Goal: Task Accomplishment & Management: Manage account settings

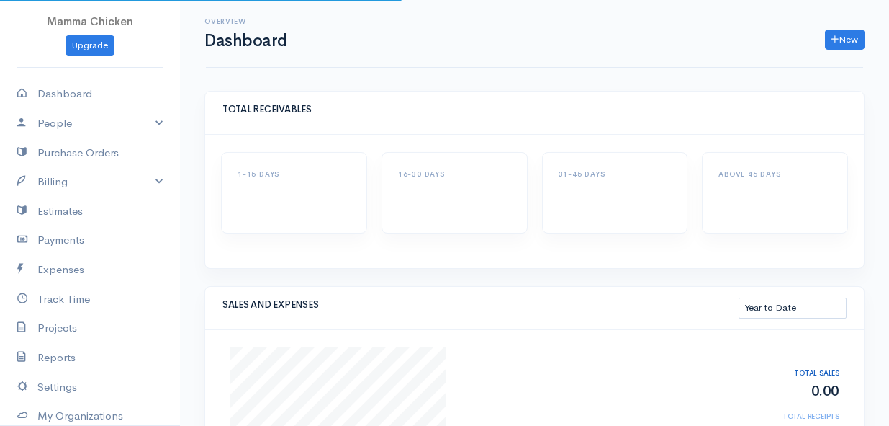
select select "thistoyear"
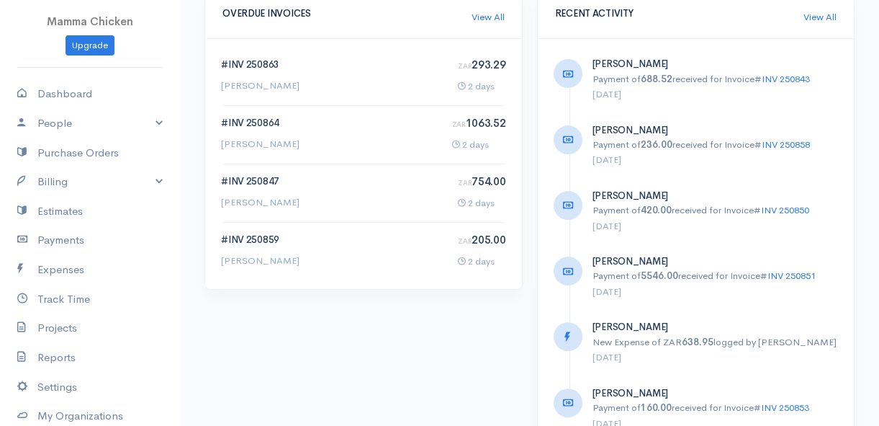
scroll to position [850, 0]
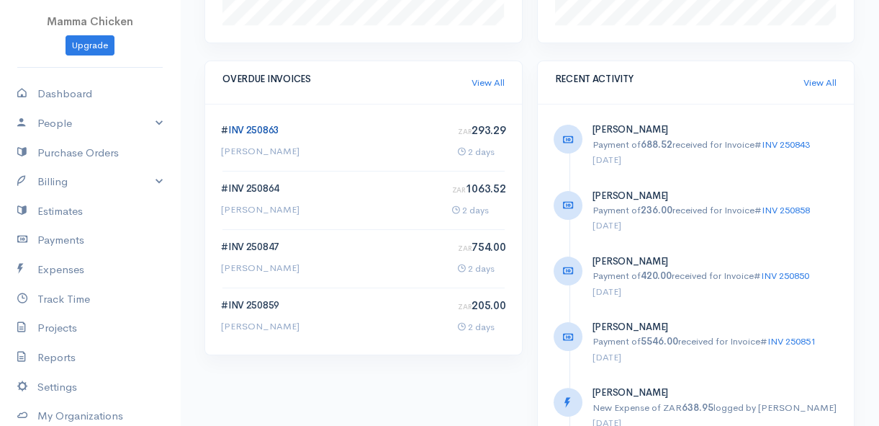
click at [256, 126] on link "INV 250863" at bounding box center [253, 130] width 51 height 12
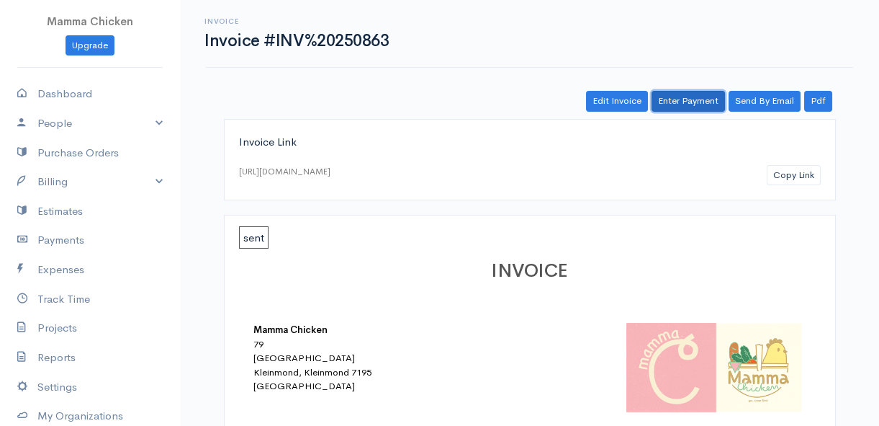
click at [681, 97] on link "Enter Payment" at bounding box center [688, 101] width 73 height 21
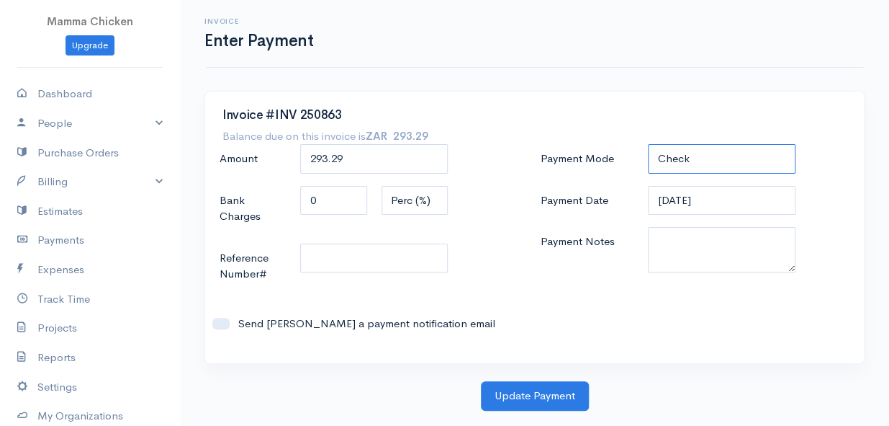
click at [719, 159] on select "Check Bank Transfer Credit Cash Debit ACH VISA MASTERCARD AMEX DISCOVER DINERS …" at bounding box center [722, 159] width 148 height 30
select select "Bank Transfer"
click at [648, 144] on select "Check Bank Transfer Credit Cash Debit ACH VISA MASTERCARD AMEX DISCOVER DINERS …" at bounding box center [722, 159] width 148 height 30
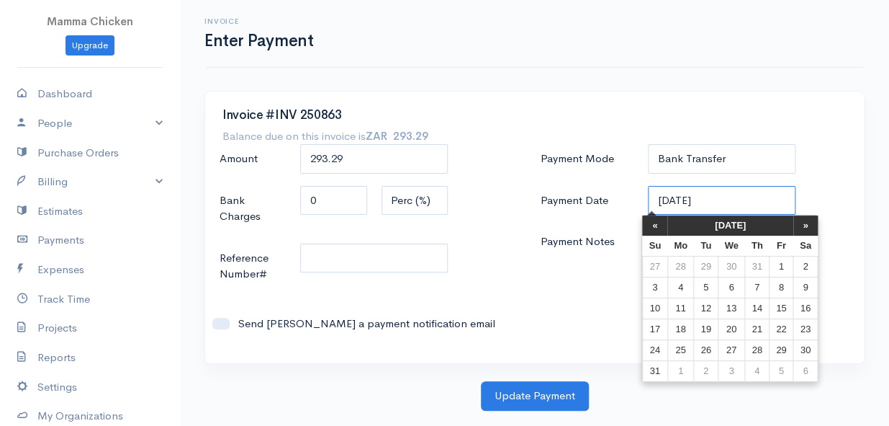
click at [738, 197] on input "[DATE]" at bounding box center [722, 201] width 148 height 30
click at [785, 344] on td "29" at bounding box center [781, 349] width 24 height 21
type input "[DATE]"
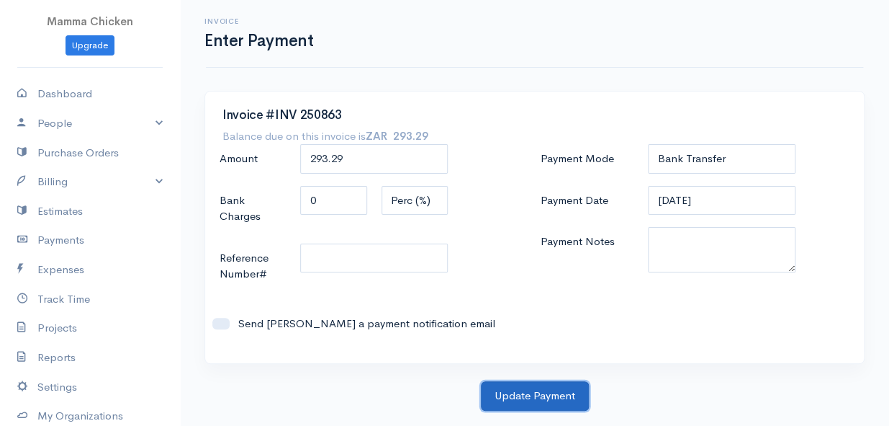
click at [527, 396] on button "Update Payment" at bounding box center [535, 396] width 108 height 30
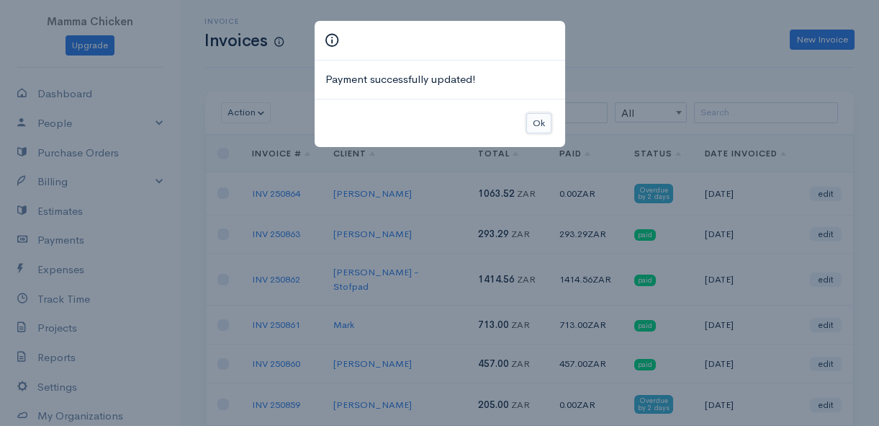
click at [542, 116] on button "Ok" at bounding box center [538, 123] width 25 height 21
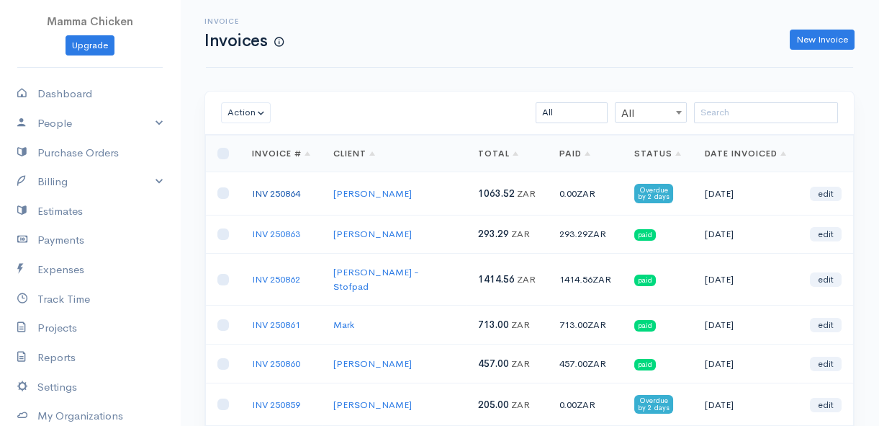
click at [280, 188] on link "INV 250864" at bounding box center [276, 193] width 48 height 12
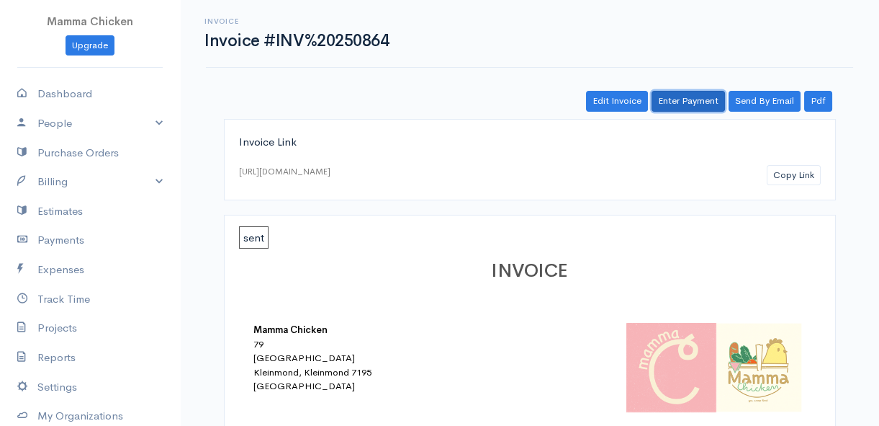
click at [689, 103] on link "Enter Payment" at bounding box center [688, 101] width 73 height 21
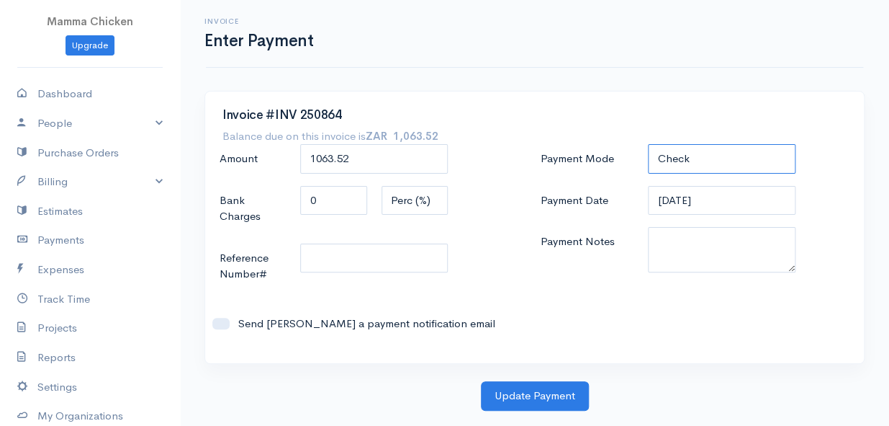
click at [687, 155] on select "Check Bank Transfer Credit Cash Debit ACH VISA MASTERCARD AMEX DISCOVER DINERS …" at bounding box center [722, 159] width 148 height 30
select select "Bank Transfer"
click at [648, 144] on select "Check Bank Transfer Credit Cash Debit ACH VISA MASTERCARD AMEX DISCOVER DINERS …" at bounding box center [722, 159] width 148 height 30
click at [727, 202] on input "[DATE]" at bounding box center [722, 201] width 148 height 30
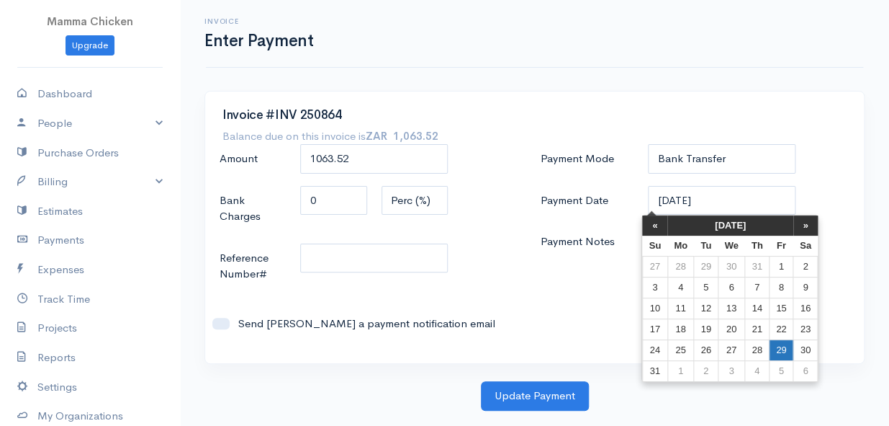
click at [784, 346] on td "29" at bounding box center [781, 349] width 24 height 21
type input "[DATE]"
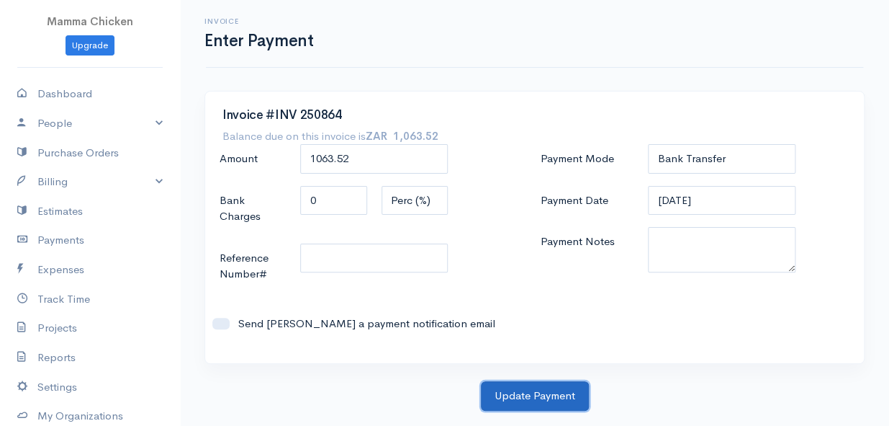
click at [547, 395] on button "Update Payment" at bounding box center [535, 396] width 108 height 30
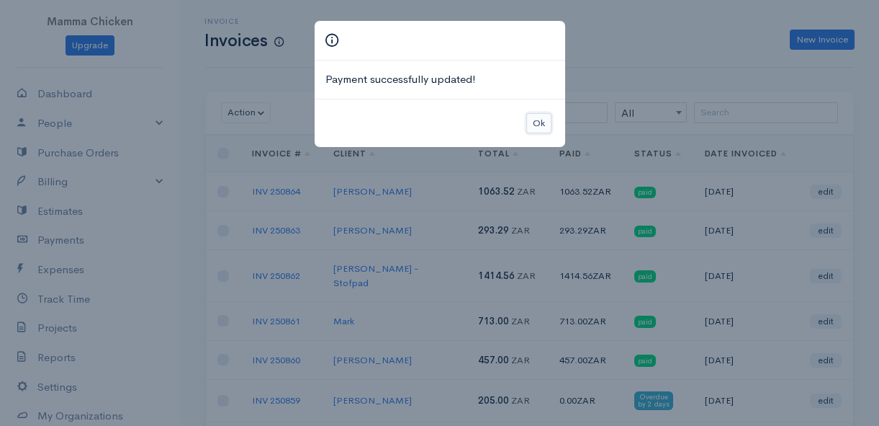
click at [541, 120] on button "Ok" at bounding box center [538, 123] width 25 height 21
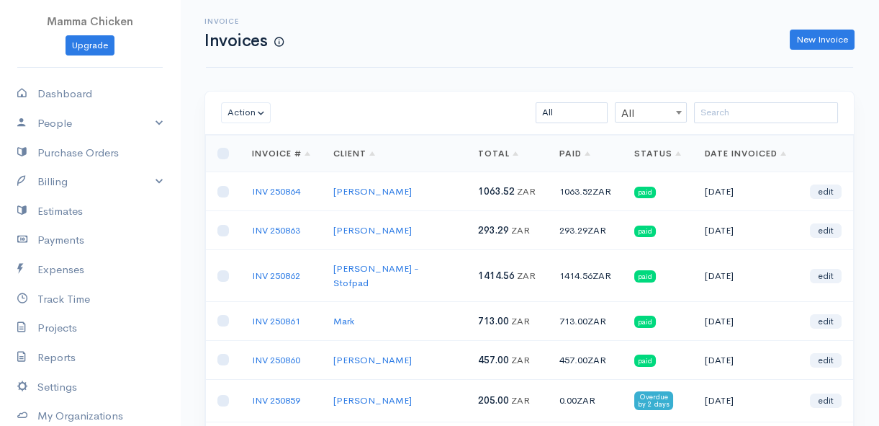
scroll to position [65, 0]
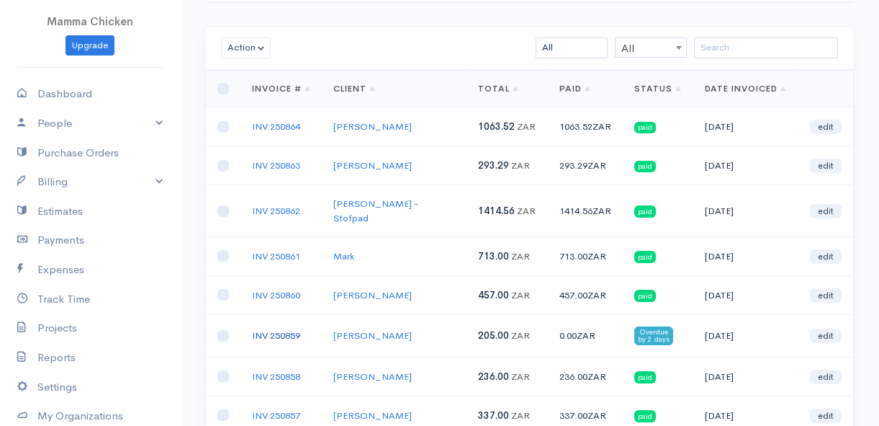
click at [275, 329] on link "INV 250859" at bounding box center [276, 335] width 48 height 12
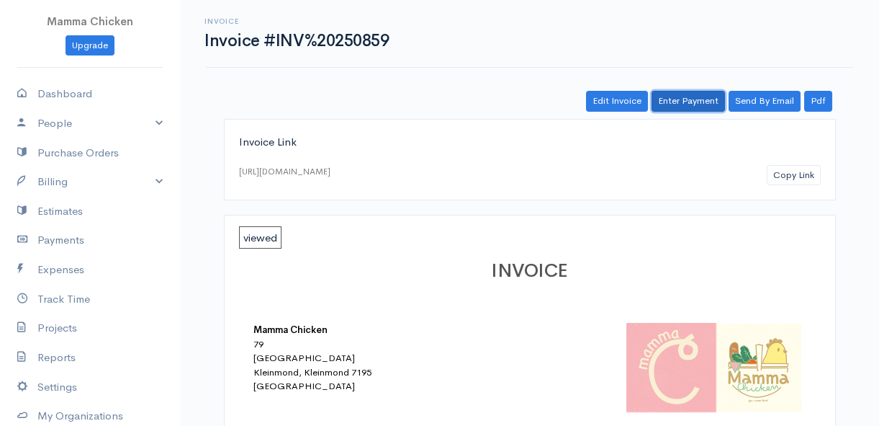
click at [696, 100] on link "Enter Payment" at bounding box center [688, 101] width 73 height 21
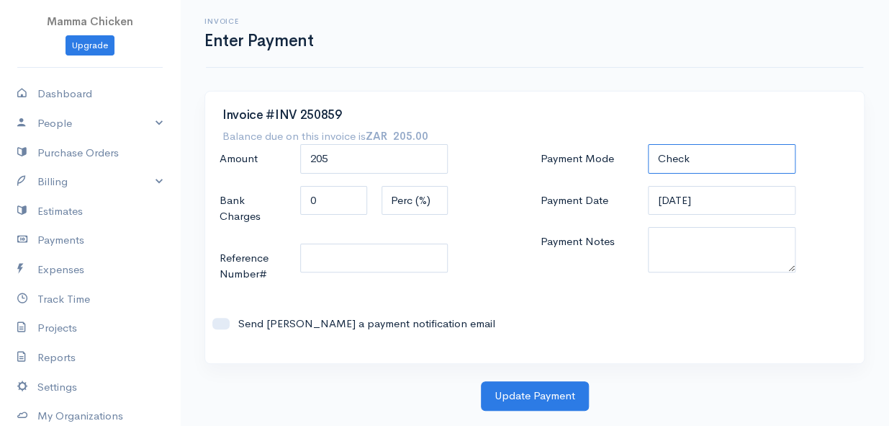
click at [713, 152] on select "Check Bank Transfer Credit Cash Debit ACH VISA MASTERCARD AMEX DISCOVER DINERS …" at bounding box center [722, 159] width 148 height 30
select select "Bank Transfer"
click at [648, 144] on select "Check Bank Transfer Credit Cash Debit ACH VISA MASTERCARD AMEX DISCOVER DINERS …" at bounding box center [722, 159] width 148 height 30
click at [734, 194] on input "[DATE]" at bounding box center [722, 201] width 148 height 30
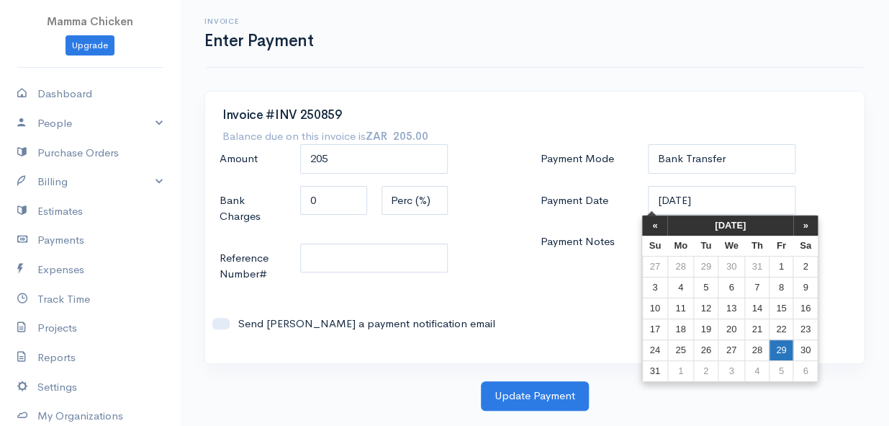
click at [784, 342] on td "29" at bounding box center [781, 349] width 24 height 21
type input "[DATE]"
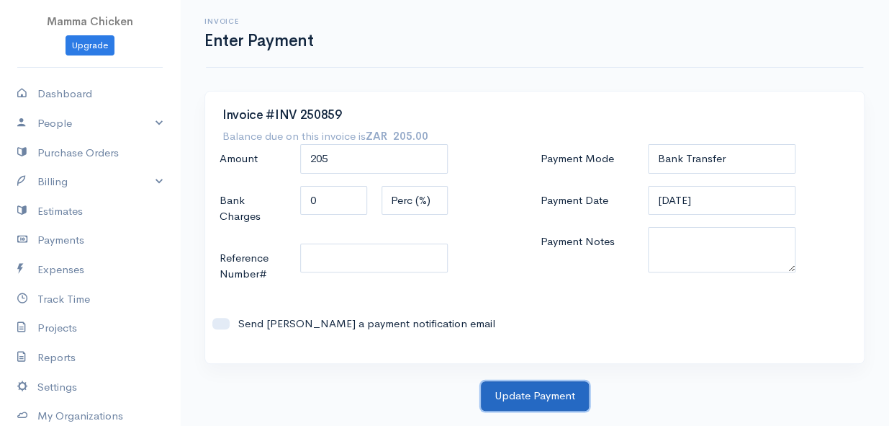
click at [548, 391] on button "Update Payment" at bounding box center [535, 396] width 108 height 30
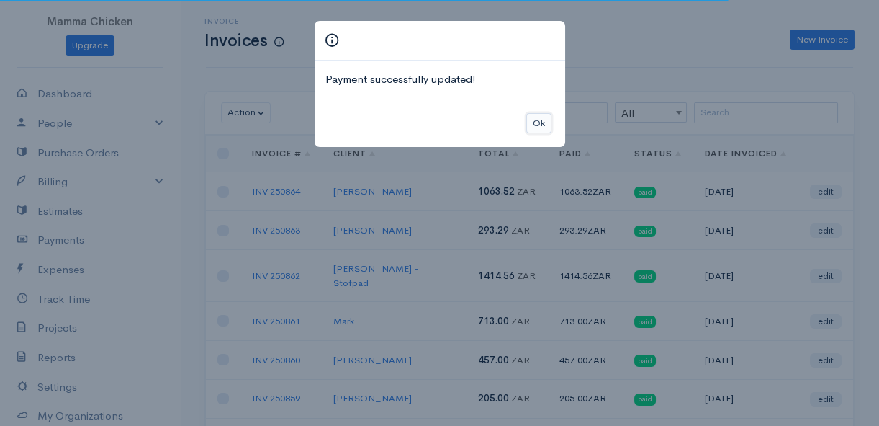
click at [542, 125] on button "Ok" at bounding box center [538, 123] width 25 height 21
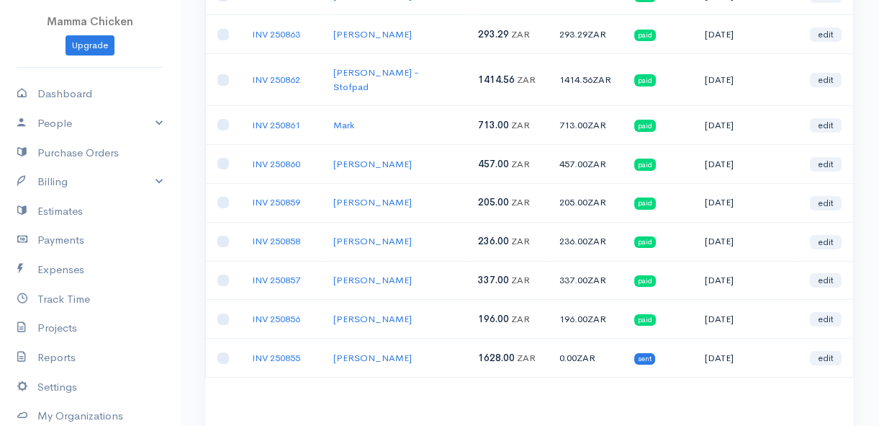
scroll to position [261, 0]
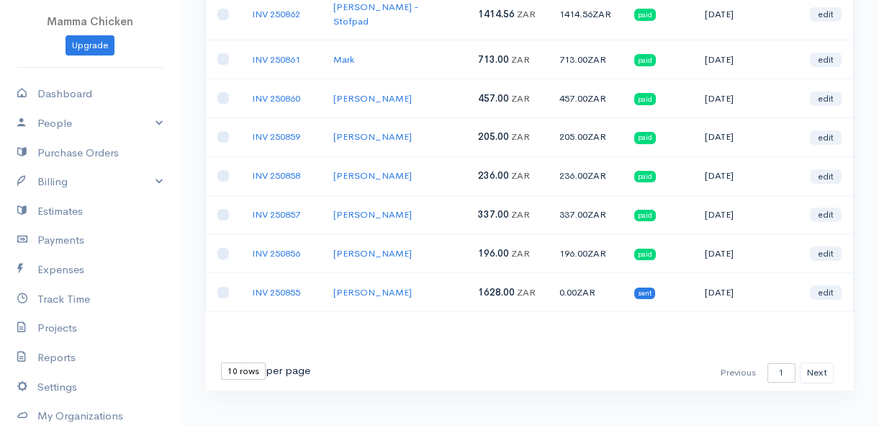
click at [224, 362] on select "10 rows 25 rows 50 rows" at bounding box center [243, 370] width 45 height 17
select select "25"
click at [221, 362] on select "10 rows 25 rows 50 rows" at bounding box center [243, 370] width 45 height 17
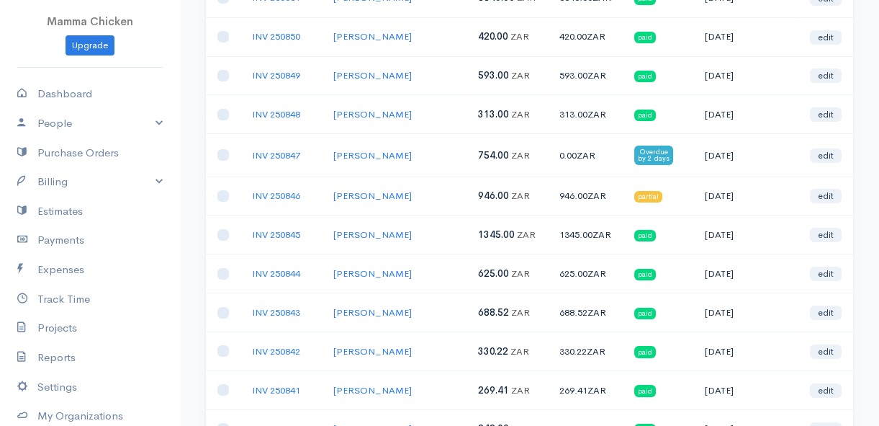
scroll to position [711, 0]
click at [282, 149] on link "INV 250847" at bounding box center [276, 155] width 48 height 12
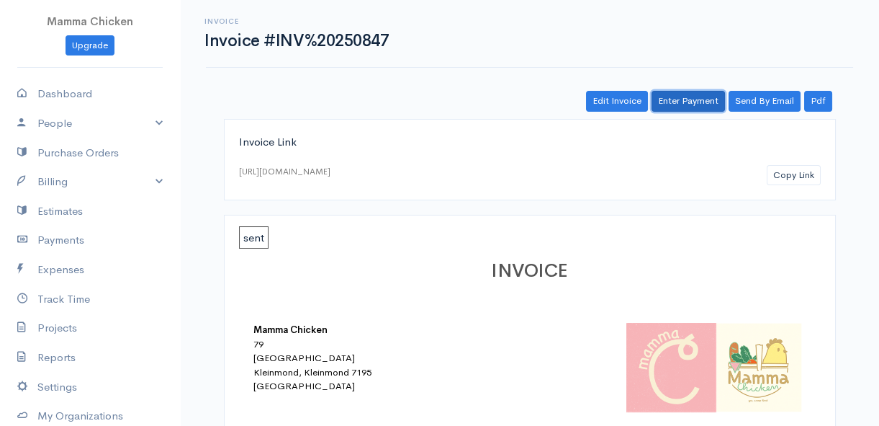
click at [706, 102] on link "Enter Payment" at bounding box center [688, 101] width 73 height 21
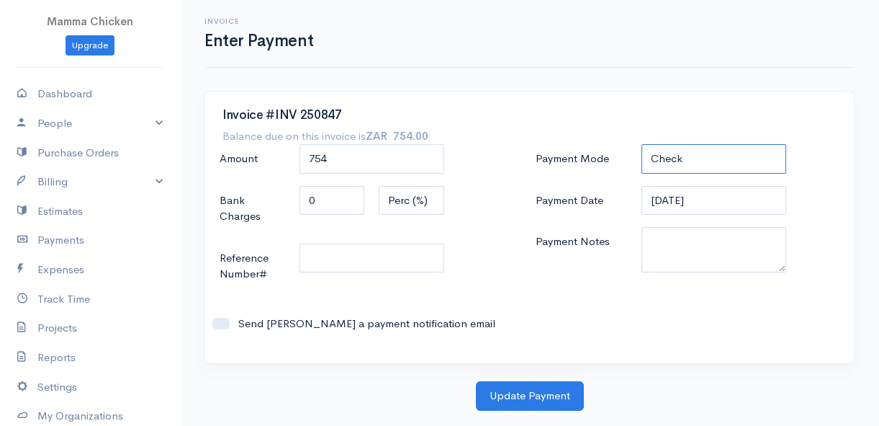
click at [683, 156] on select "Check Bank Transfer Credit Cash Debit ACH VISA MASTERCARD AMEX DISCOVER DINERS …" at bounding box center [714, 159] width 145 height 30
select select "Bank Transfer"
click at [642, 144] on select "Check Bank Transfer Credit Cash Debit ACH VISA MASTERCARD AMEX DISCOVER DINERS …" at bounding box center [714, 159] width 145 height 30
click at [710, 200] on input "[DATE]" at bounding box center [714, 201] width 145 height 30
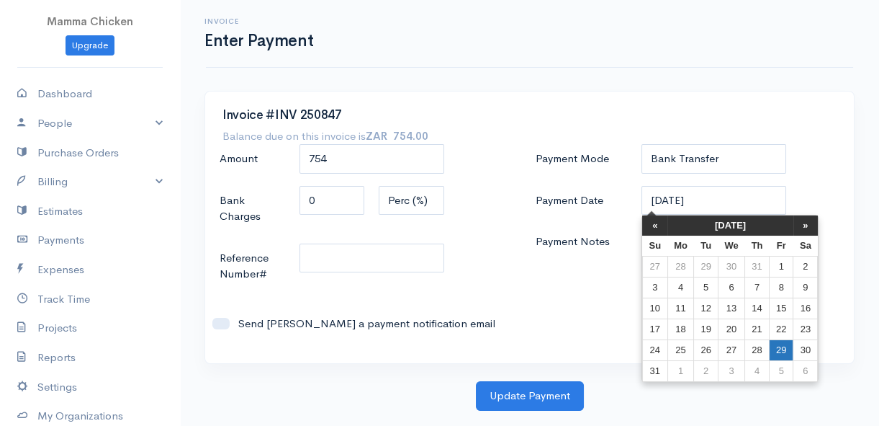
click at [781, 349] on td "29" at bounding box center [781, 349] width 24 height 21
type input "[DATE]"
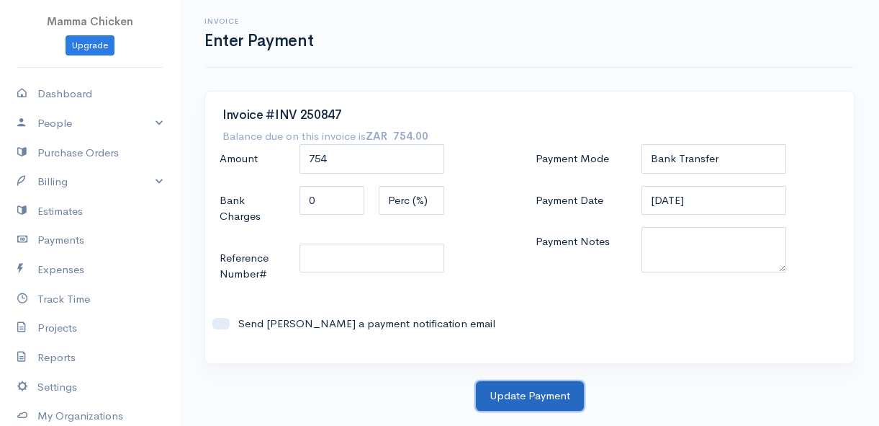
click at [543, 410] on button "Update Payment" at bounding box center [530, 396] width 108 height 30
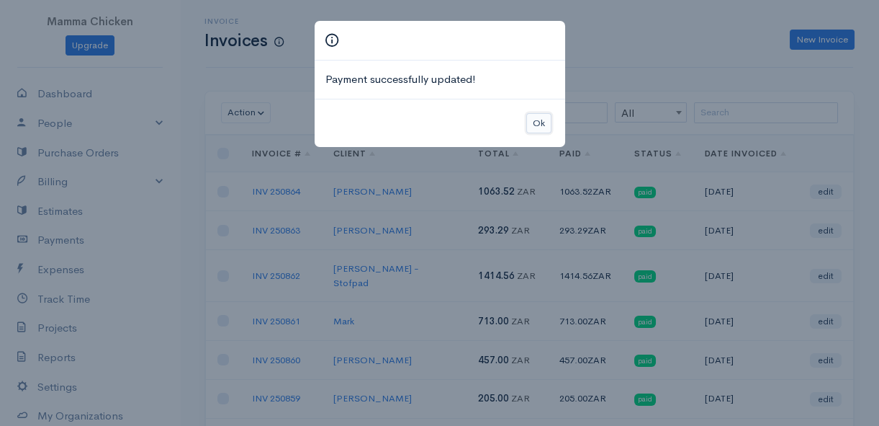
click at [542, 123] on button "Ok" at bounding box center [538, 123] width 25 height 21
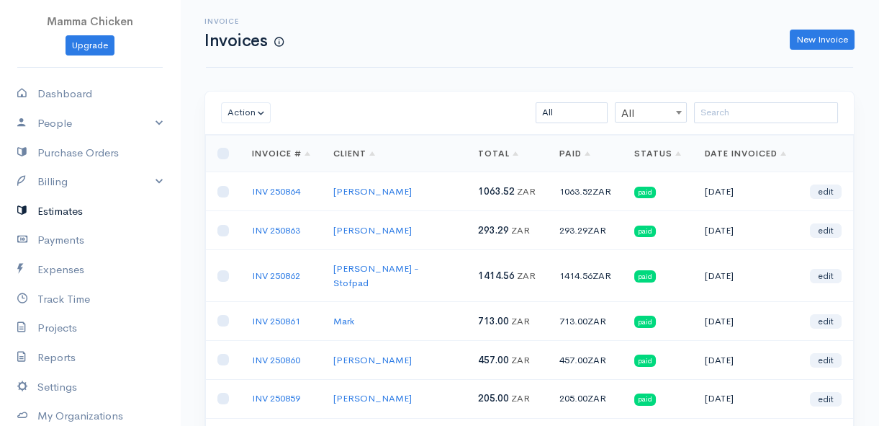
click at [68, 209] on link "Estimates" at bounding box center [90, 212] width 180 height 30
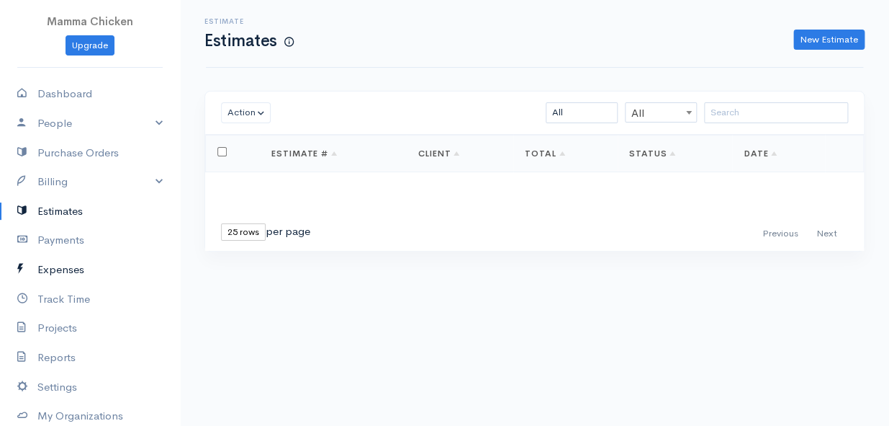
click at [72, 264] on link "Expenses" at bounding box center [90, 270] width 180 height 30
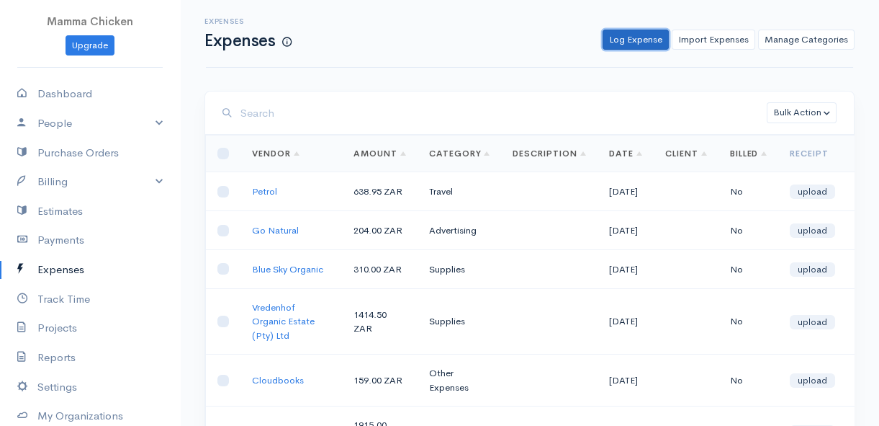
click at [633, 37] on link "Log Expense" at bounding box center [636, 40] width 66 height 21
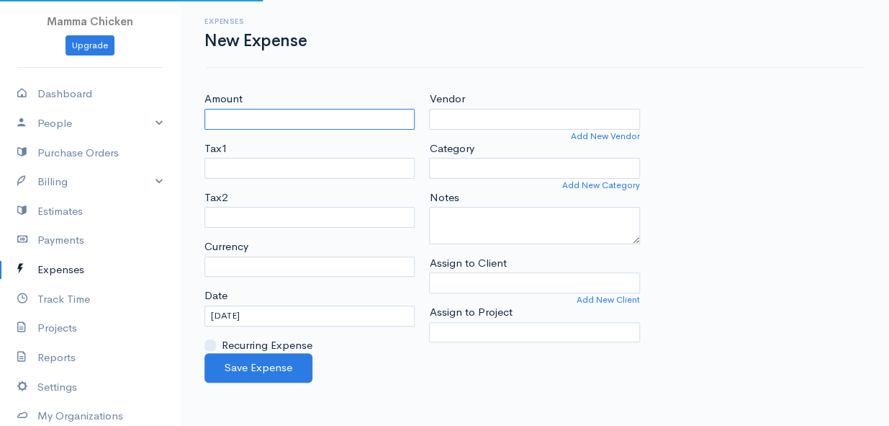
select select "ZAR"
click at [333, 117] on input "Amount" at bounding box center [310, 119] width 210 height 21
type input "5206.11"
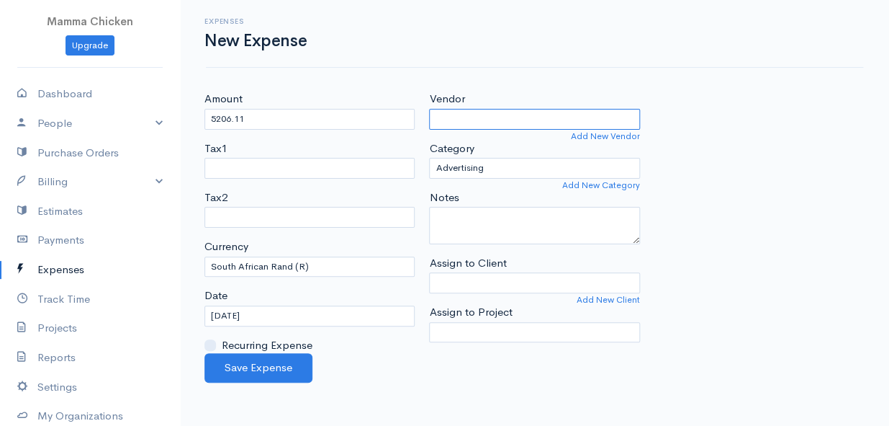
click at [505, 115] on input "Vendor" at bounding box center [534, 119] width 210 height 21
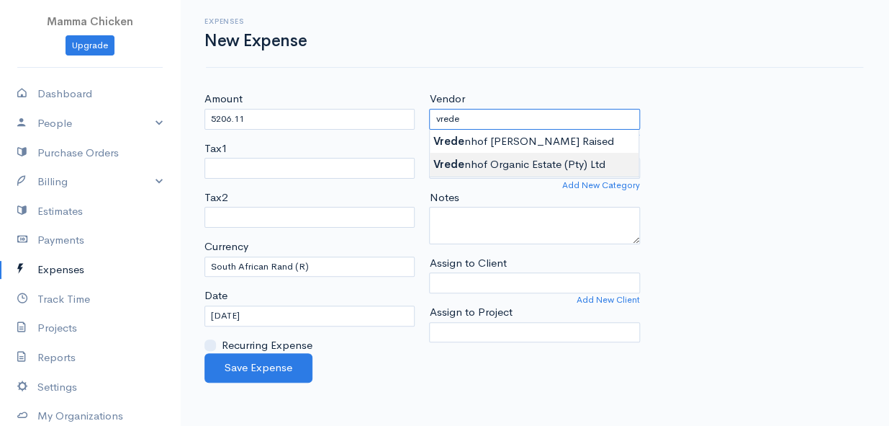
type input "Vredenhof Organic Estate (Pty) Ltd"
click at [511, 164] on body "Mamma Chicken Upgrade Dashboard People Clients Vendors Staff Users Purchase Ord…" at bounding box center [444, 213] width 889 height 426
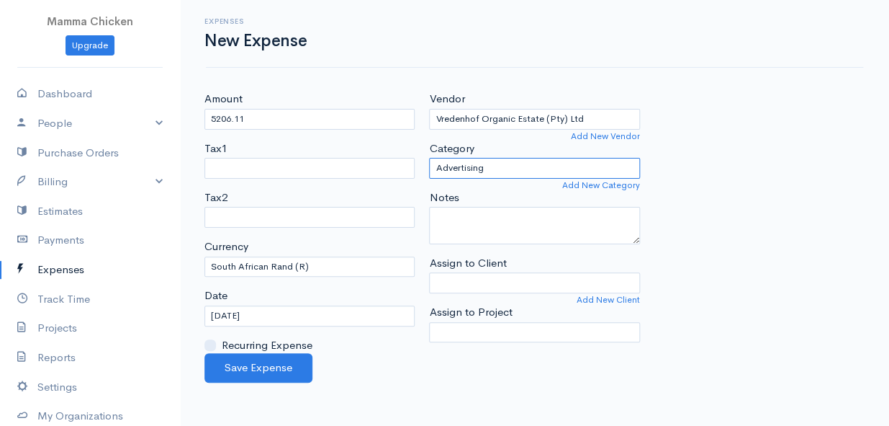
click at [509, 165] on select "Advertising Car & Truck Expenses Contractors Education Education and Training E…" at bounding box center [534, 168] width 210 height 21
select select "Supplies"
click at [429, 158] on select "Advertising Car & Truck Expenses Contractors Education Education and Training E…" at bounding box center [534, 168] width 210 height 21
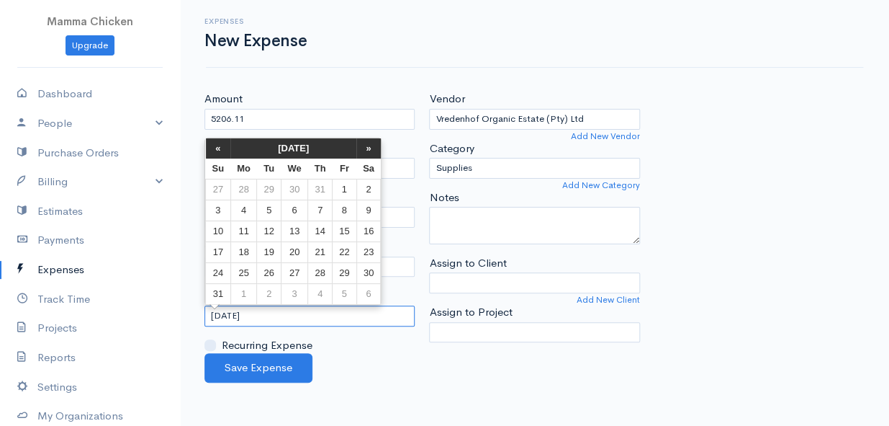
click at [296, 312] on input "[DATE]" at bounding box center [310, 315] width 210 height 21
click at [346, 271] on td "29" at bounding box center [345, 272] width 24 height 21
type input "[DATE]"
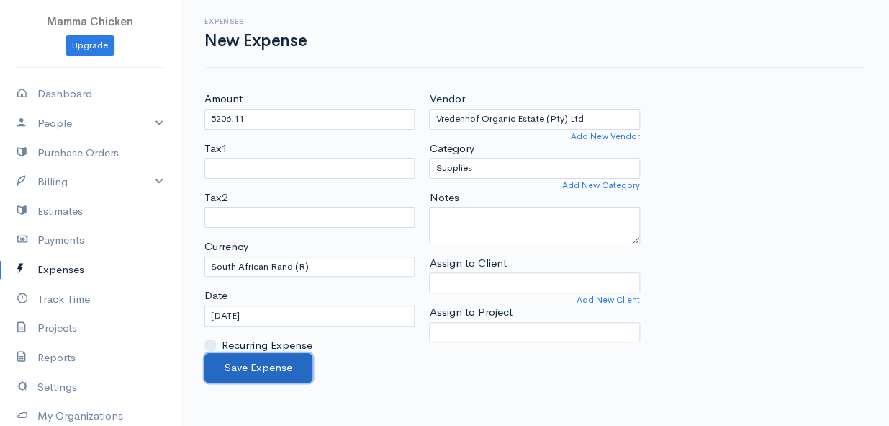
click at [269, 367] on button "Save Expense" at bounding box center [259, 368] width 108 height 30
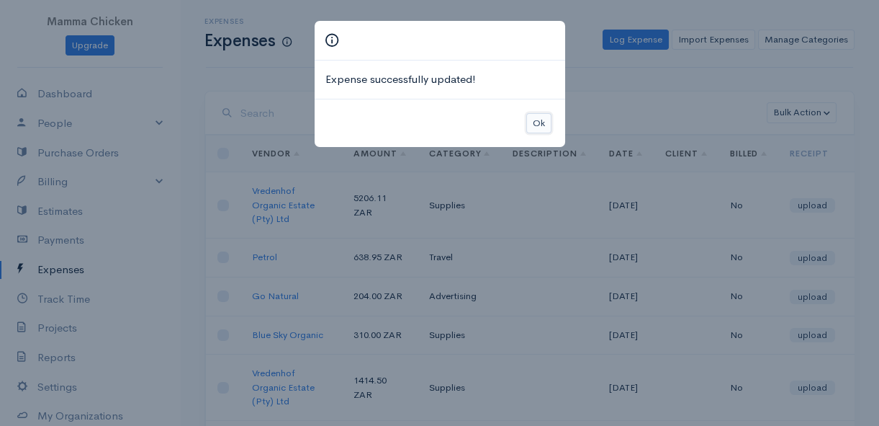
click at [537, 125] on button "Ok" at bounding box center [538, 123] width 25 height 21
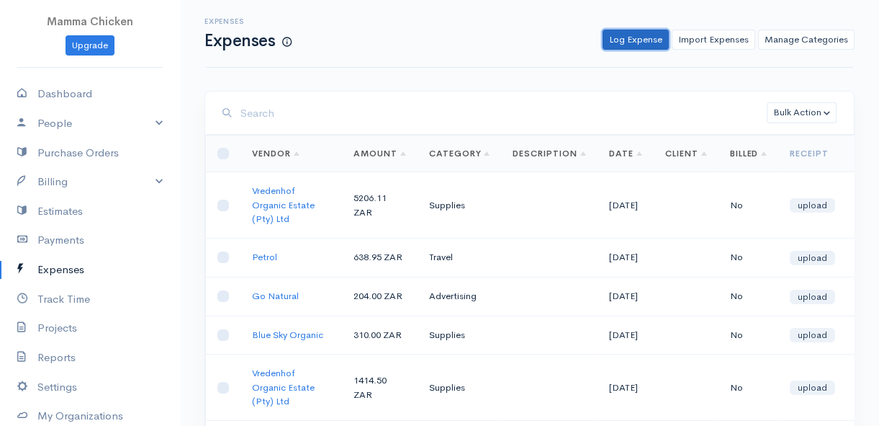
click at [630, 37] on link "Log Expense" at bounding box center [636, 40] width 66 height 21
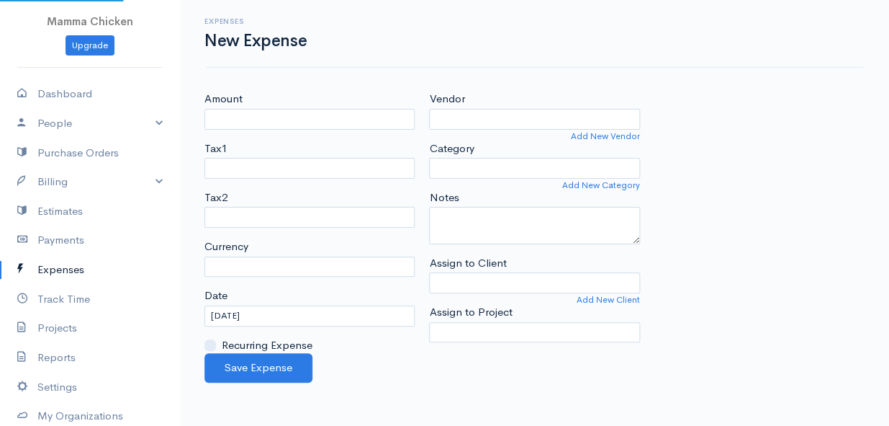
select select "ZAR"
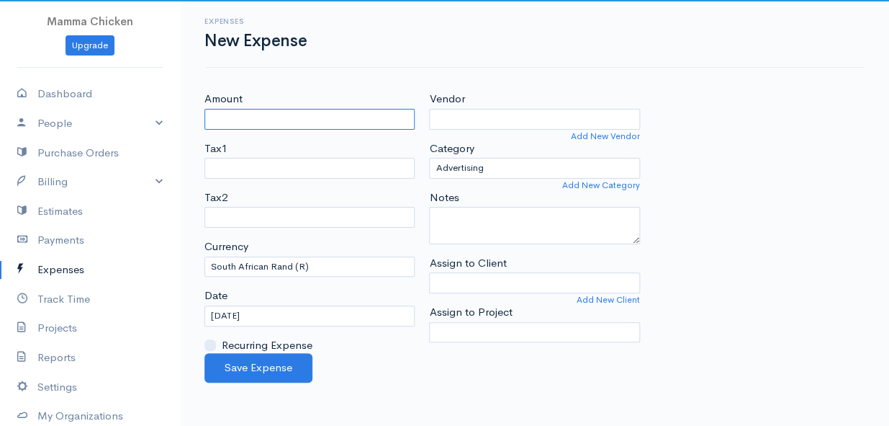
click at [297, 118] on input "Amount" at bounding box center [310, 119] width 210 height 21
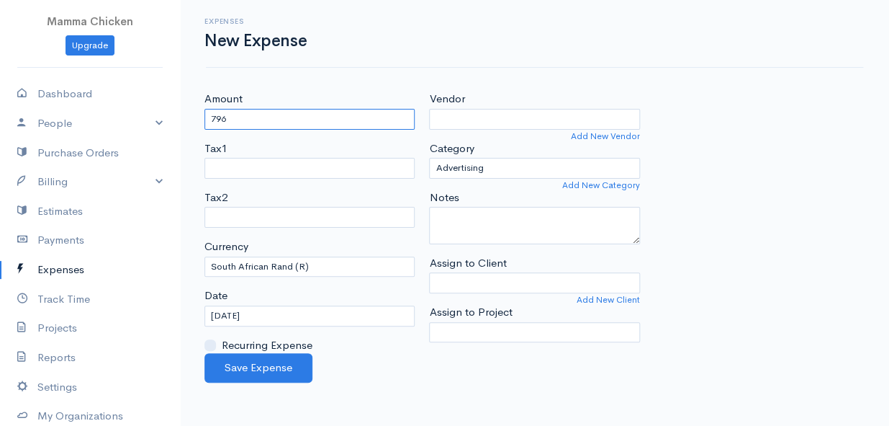
type input "796"
click at [477, 115] on input "Vendor" at bounding box center [534, 119] width 210 height 21
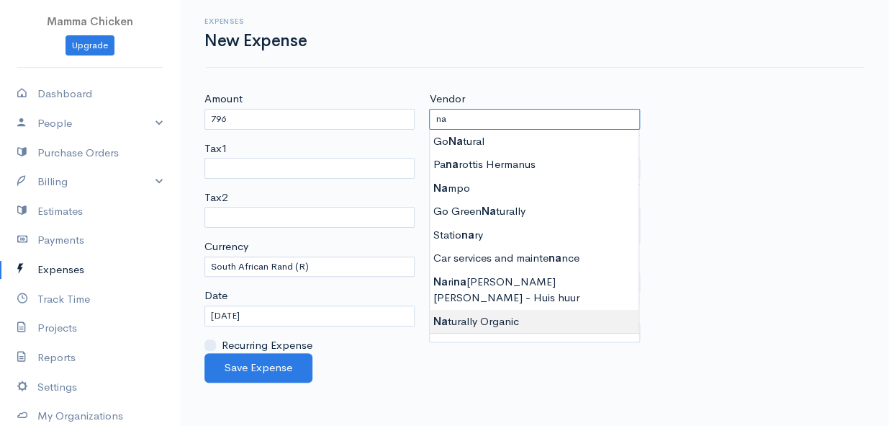
type input "Naturally Organic"
click at [489, 298] on body "Mamma Chicken Upgrade Dashboard People Clients Vendors Staff Users Purchase Ord…" at bounding box center [444, 213] width 889 height 426
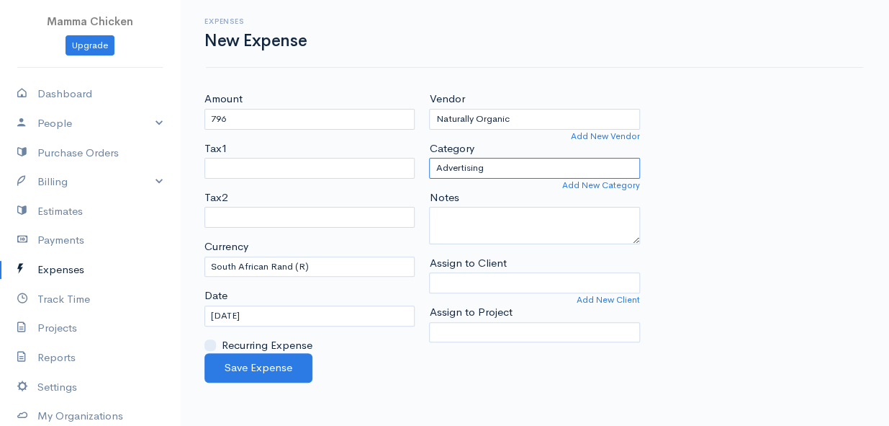
click at [498, 170] on select "Advertising Car & Truck Expenses Contractors Education Education and Training E…" at bounding box center [534, 168] width 210 height 21
select select "Supplies"
click at [429, 158] on select "Advertising Car & Truck Expenses Contractors Education Education and Training E…" at bounding box center [534, 168] width 210 height 21
click at [307, 318] on input "[DATE]" at bounding box center [310, 315] width 210 height 21
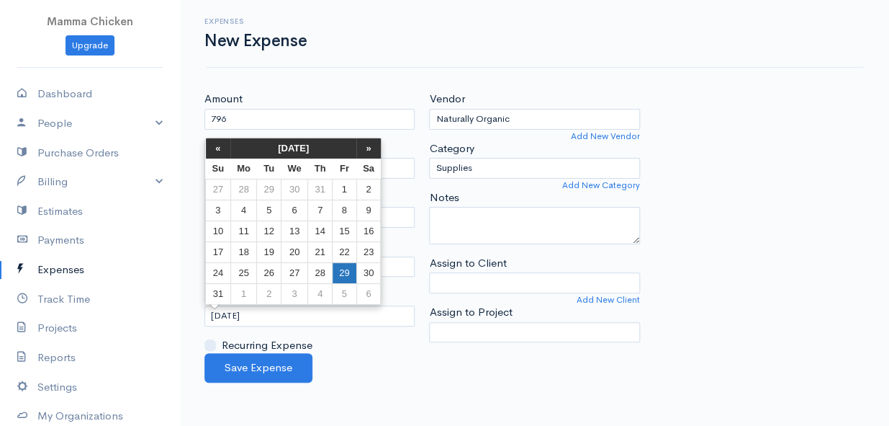
click at [345, 268] on td "29" at bounding box center [345, 272] width 24 height 21
type input "[DATE]"
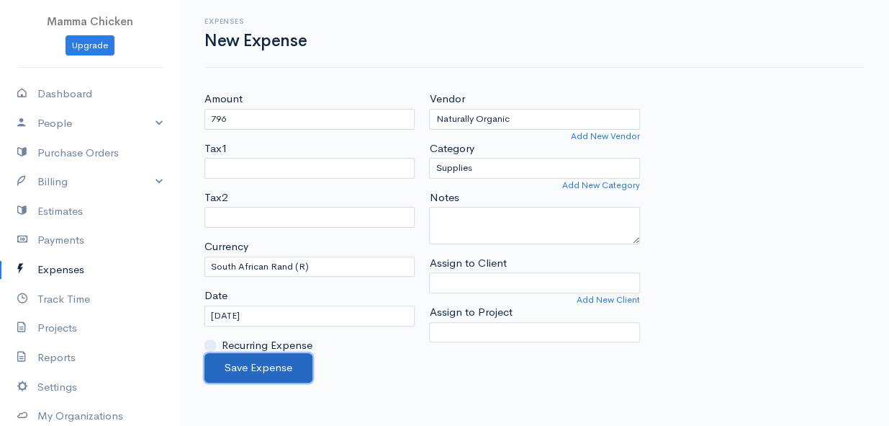
click at [246, 359] on button "Save Expense" at bounding box center [259, 368] width 108 height 30
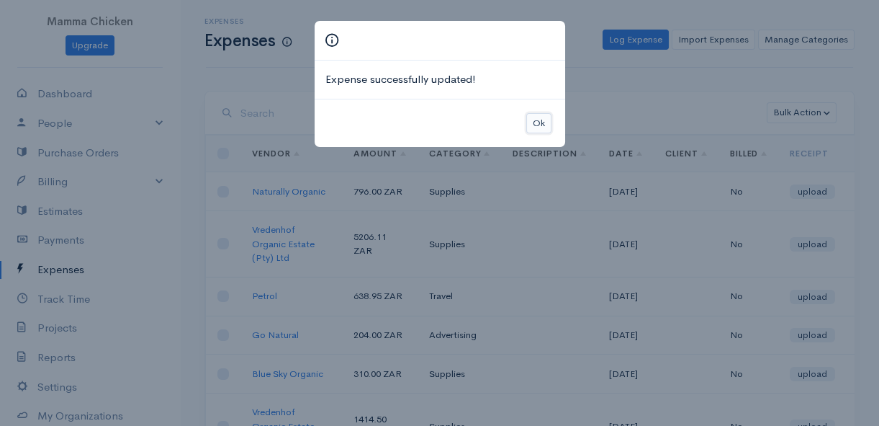
click at [543, 120] on button "Ok" at bounding box center [538, 123] width 25 height 21
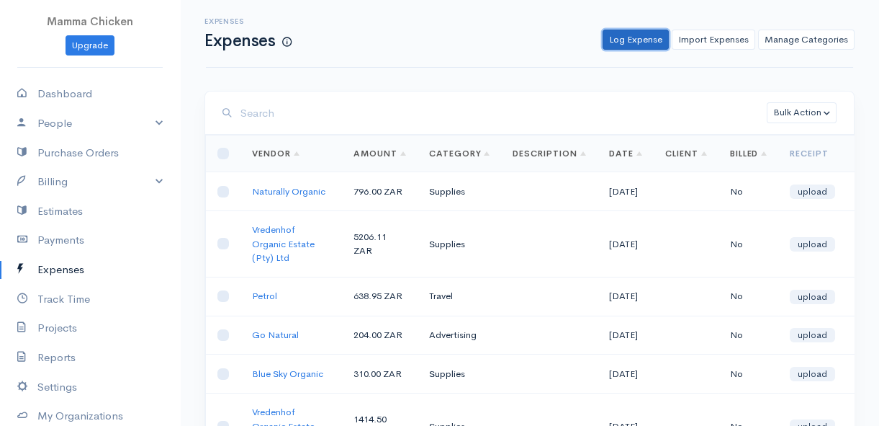
click at [645, 39] on link "Log Expense" at bounding box center [636, 40] width 66 height 21
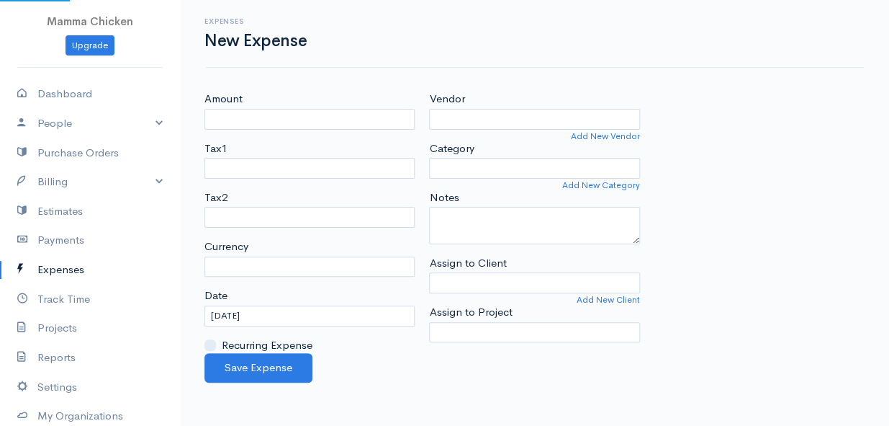
select select "ZAR"
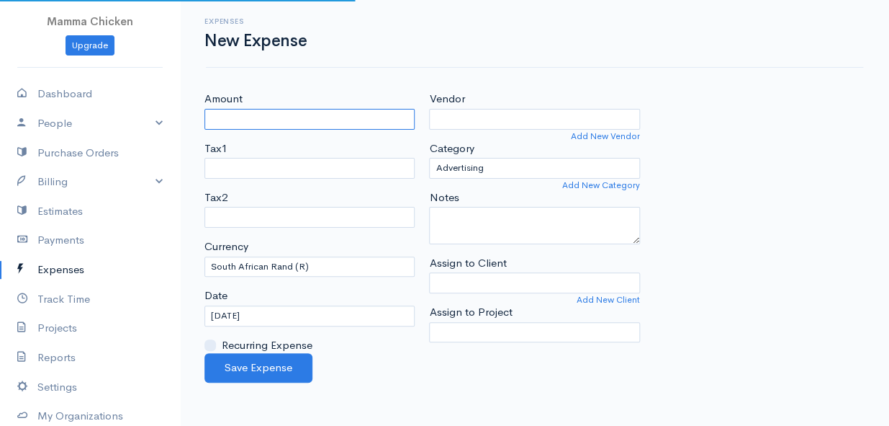
click at [309, 120] on input "Amount" at bounding box center [310, 119] width 210 height 21
type input "434"
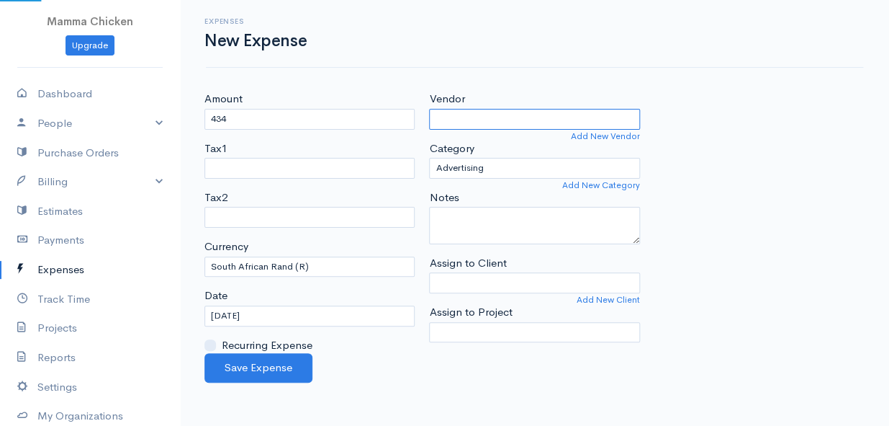
click at [518, 121] on input "Vendor" at bounding box center [534, 119] width 210 height 21
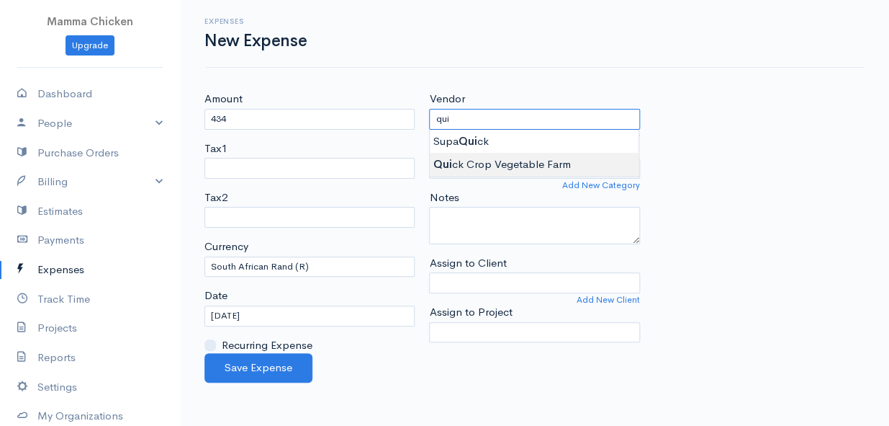
type input "Quick Crop Vegetable Farm"
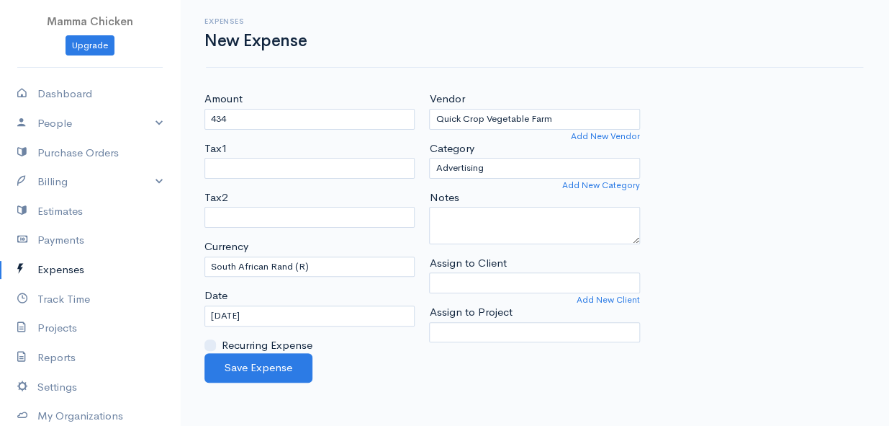
click at [522, 160] on body "Mamma Chicken Upgrade Dashboard People Clients Vendors Staff Users Purchase Ord…" at bounding box center [444, 213] width 889 height 426
click at [512, 169] on select "Advertising Car & Truck Expenses Contractors Education Education and Training E…" at bounding box center [534, 168] width 210 height 21
select select "Supplies"
click at [429, 158] on select "Advertising Car & Truck Expenses Contractors Education Education and Training E…" at bounding box center [534, 168] width 210 height 21
click at [295, 309] on input "[DATE]" at bounding box center [310, 315] width 210 height 21
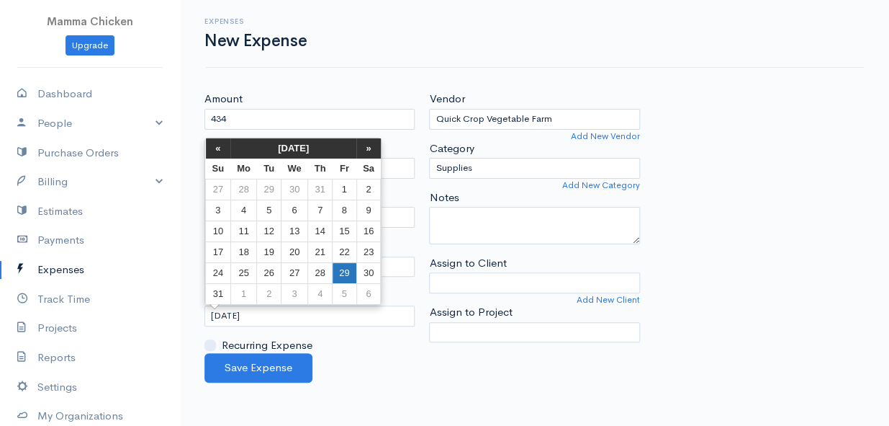
click at [342, 271] on td "29" at bounding box center [345, 272] width 24 height 21
type input "[DATE]"
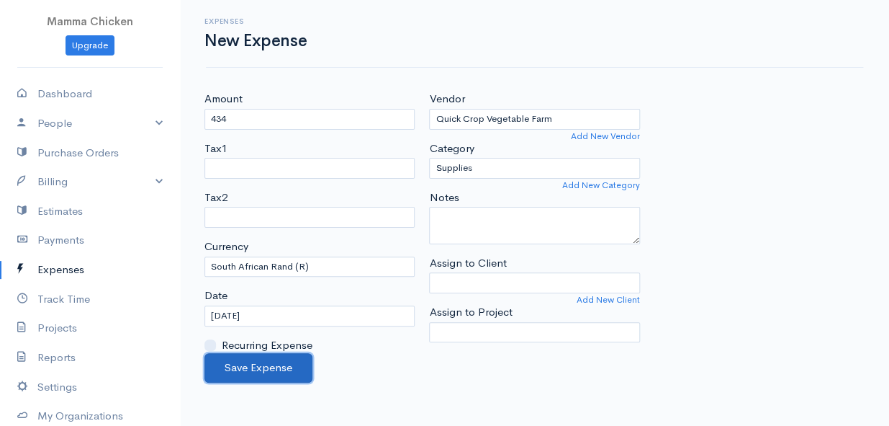
click at [274, 364] on button "Save Expense" at bounding box center [259, 368] width 108 height 30
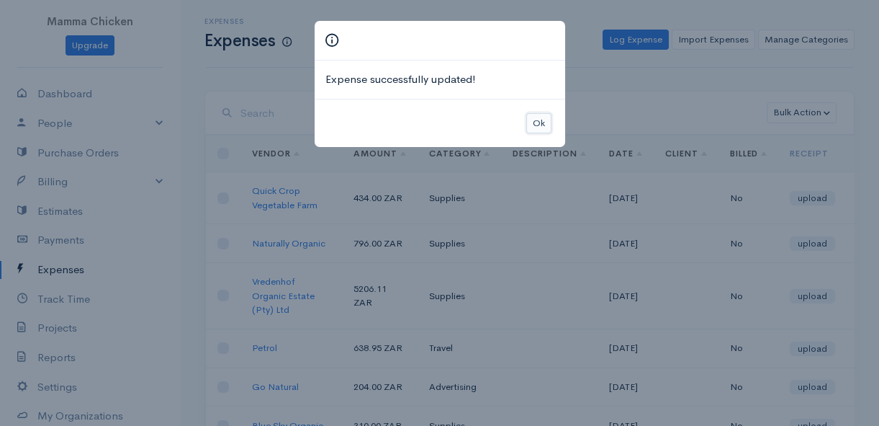
click at [534, 122] on button "Ok" at bounding box center [538, 123] width 25 height 21
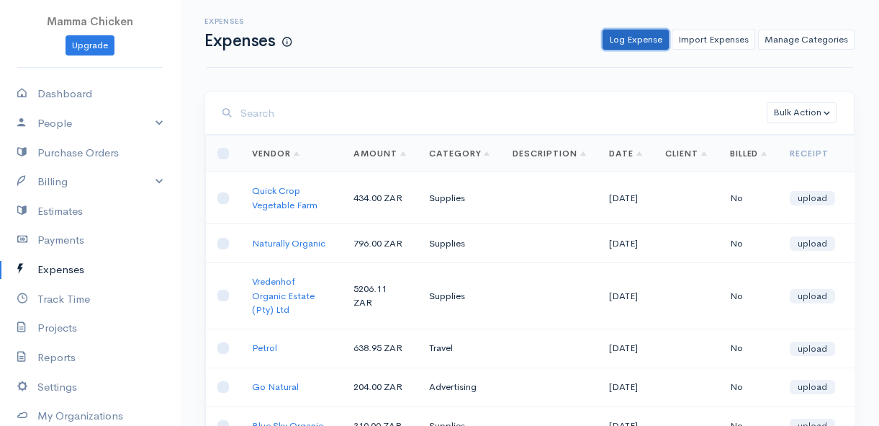
click at [637, 41] on link "Log Expense" at bounding box center [636, 40] width 66 height 21
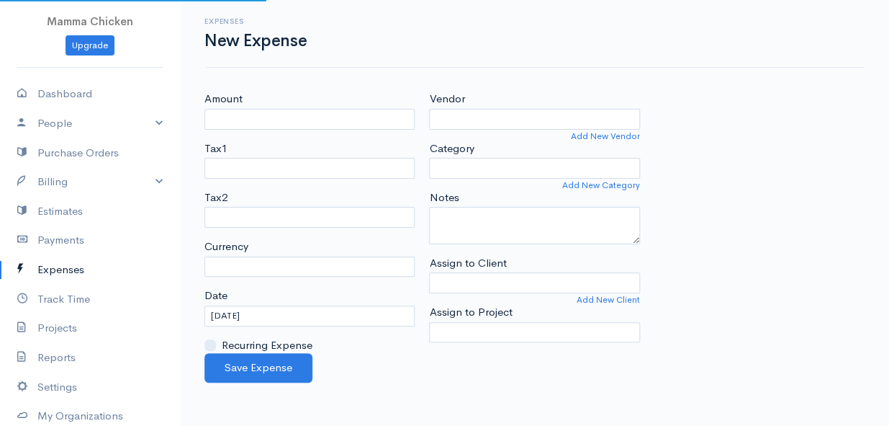
select select "ZAR"
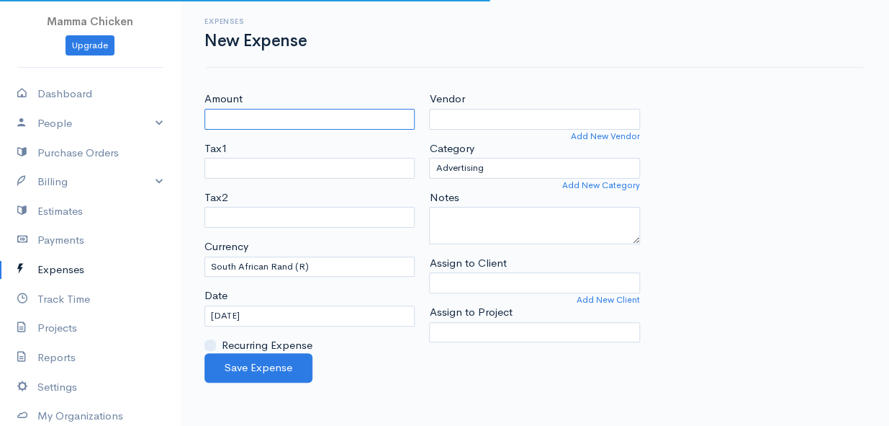
click at [298, 111] on input "Amount" at bounding box center [310, 119] width 210 height 21
type input "1029.30"
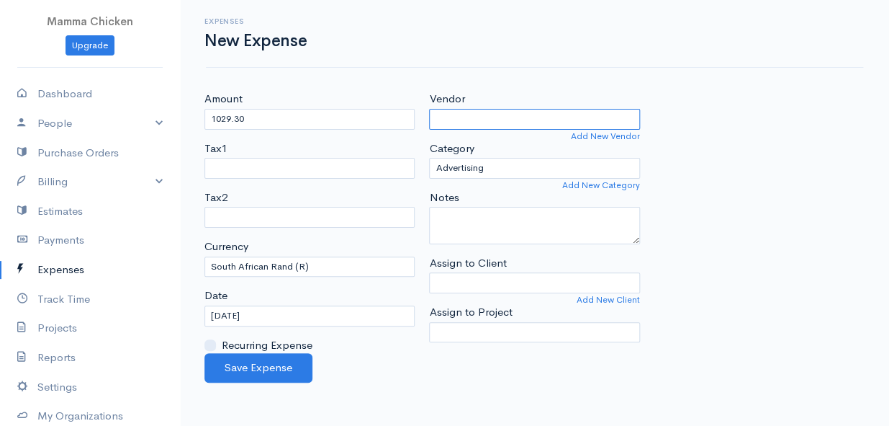
click at [495, 123] on input "Vendor" at bounding box center [534, 119] width 210 height 21
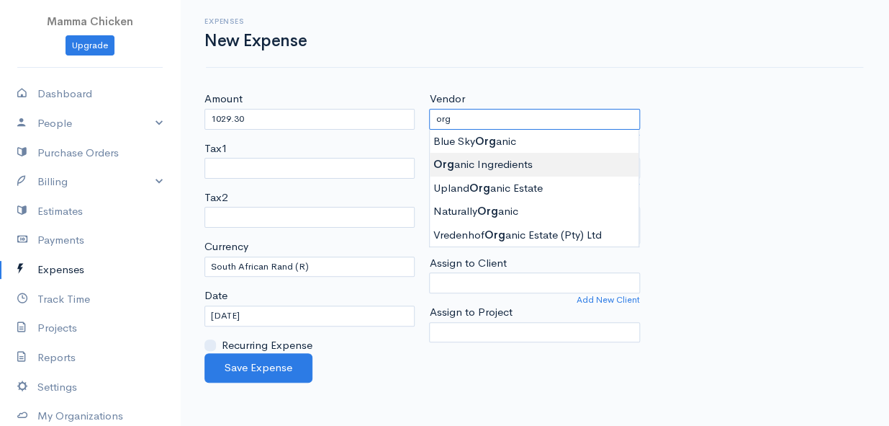
type input "Organic Ingredients"
click at [500, 160] on body "Mamma Chicken Upgrade Dashboard People Clients Vendors Staff Users Purchase Ord…" at bounding box center [444, 213] width 889 height 426
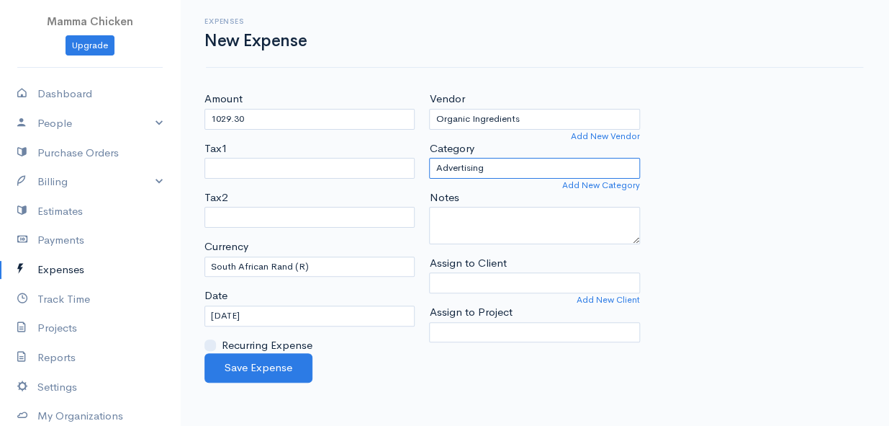
click at [500, 160] on select "Advertising Car & Truck Expenses Contractors Education Education and Training E…" at bounding box center [534, 168] width 210 height 21
select select "Supplies"
click at [429, 158] on select "Advertising Car & Truck Expenses Contractors Education Education and Training E…" at bounding box center [534, 168] width 210 height 21
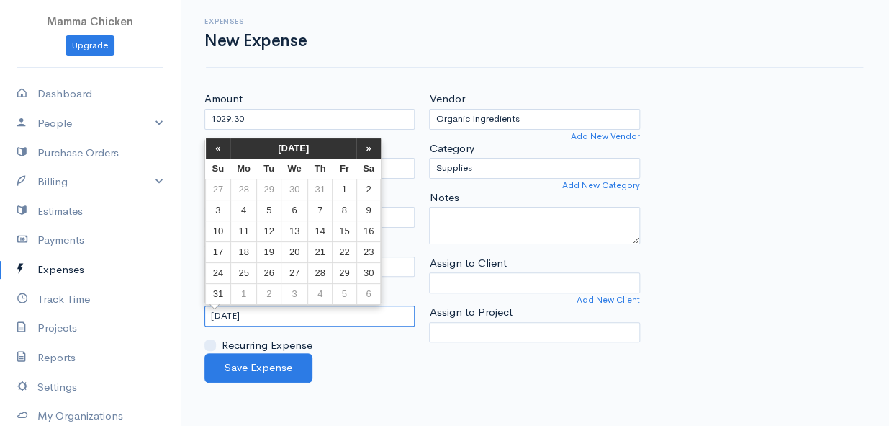
click at [282, 312] on input "[DATE]" at bounding box center [310, 315] width 210 height 21
click at [345, 271] on td "29" at bounding box center [345, 272] width 24 height 21
type input "[DATE]"
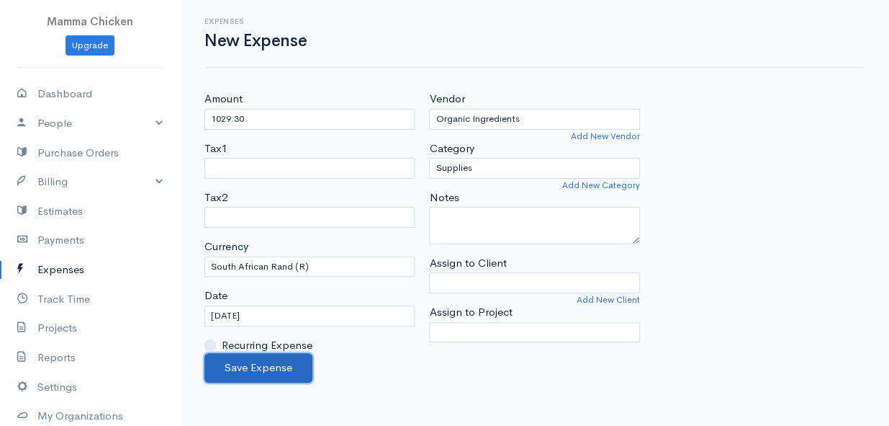
click at [255, 363] on button "Save Expense" at bounding box center [259, 368] width 108 height 30
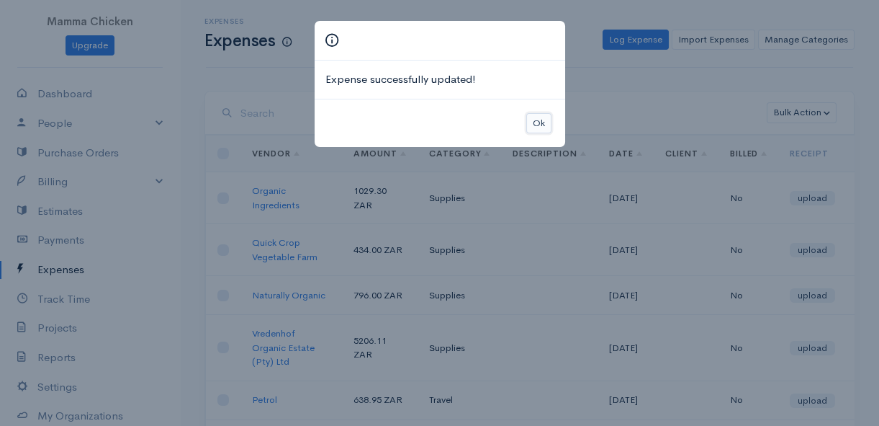
click at [540, 122] on button "Ok" at bounding box center [538, 123] width 25 height 21
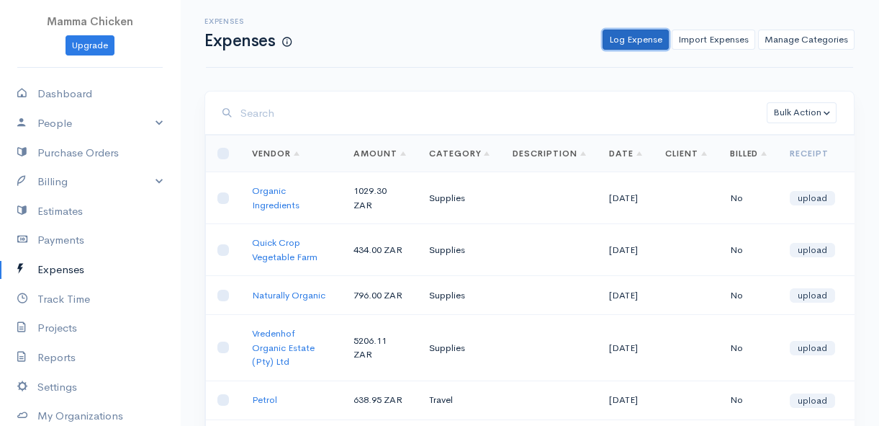
click at [628, 42] on link "Log Expense" at bounding box center [636, 40] width 66 height 21
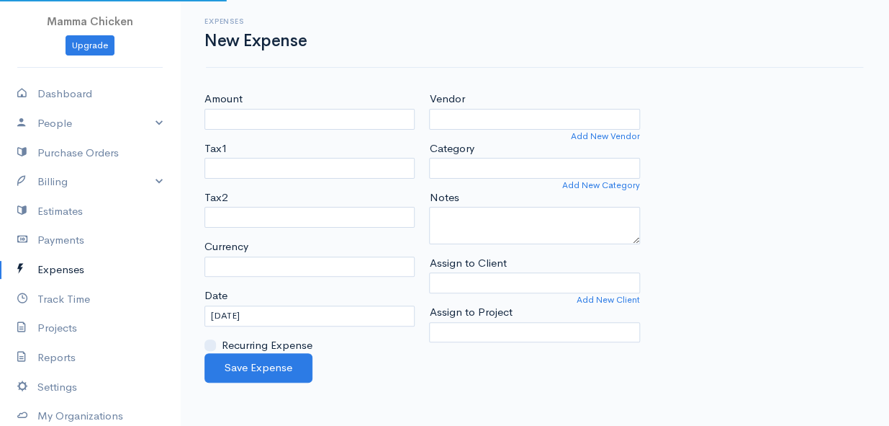
select select "ZAR"
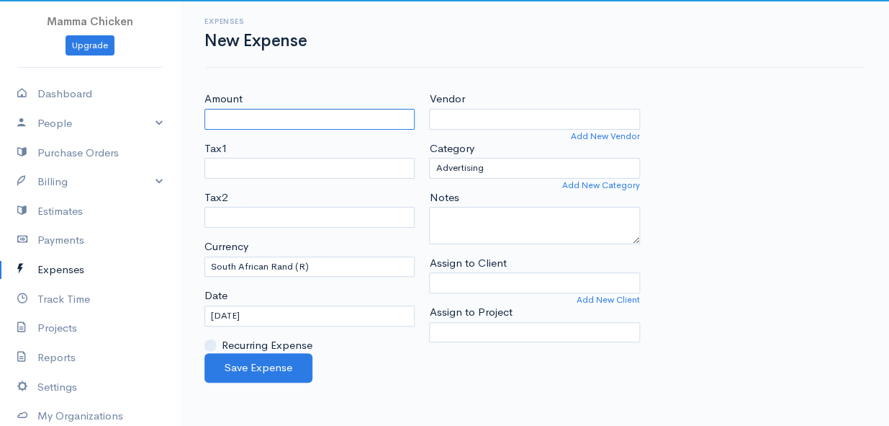
click at [266, 120] on input "Amount" at bounding box center [310, 119] width 210 height 21
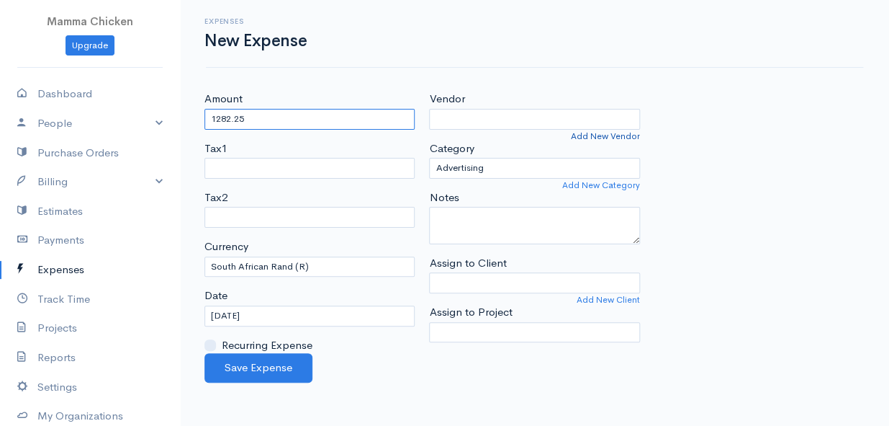
type input "1282.25"
click at [613, 137] on link "Add New Vendor" at bounding box center [605, 136] width 69 height 13
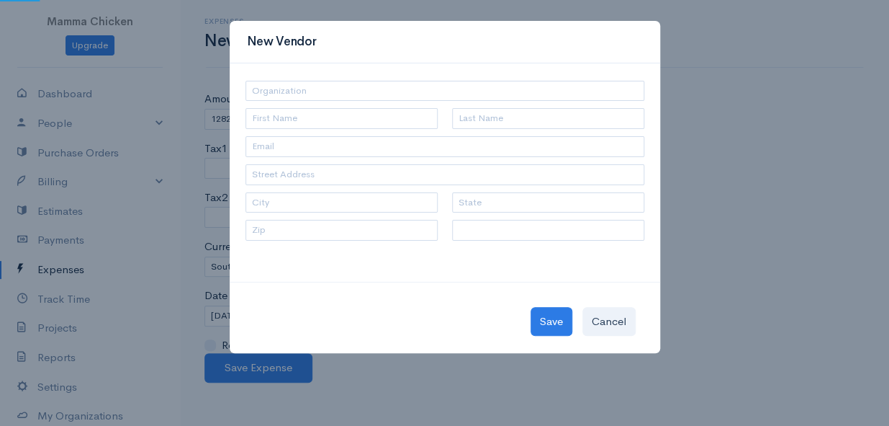
select select "[GEOGRAPHIC_DATA]"
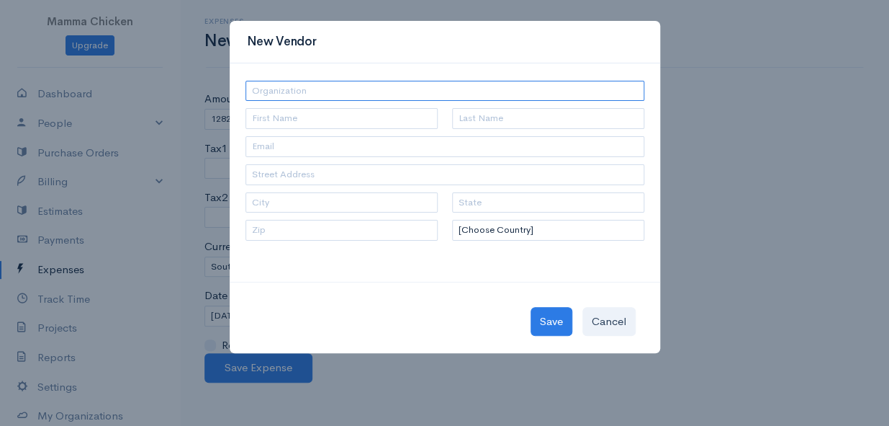
click at [290, 95] on input "text" at bounding box center [445, 91] width 399 height 21
type input "Foxenburg"
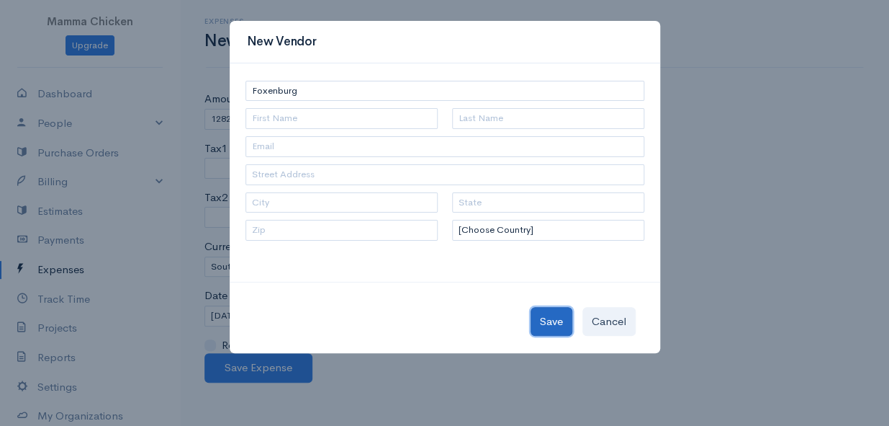
click at [547, 324] on button "Save" at bounding box center [552, 322] width 42 height 30
type input "Foxenburg"
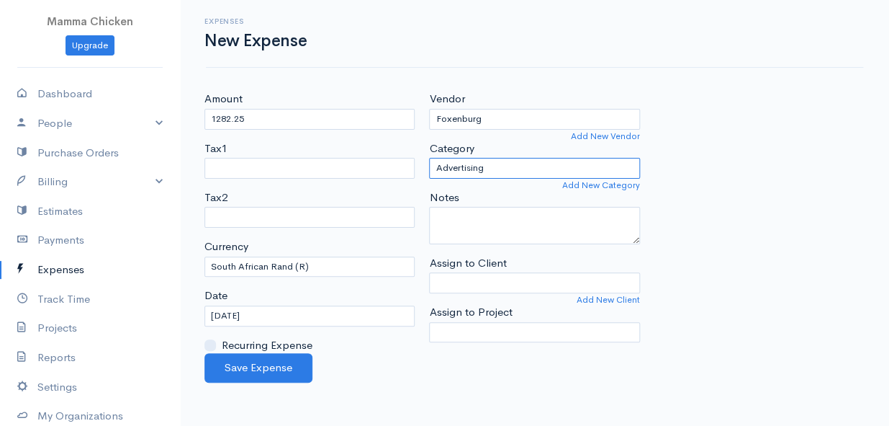
click at [513, 161] on select "Advertising Car & Truck Expenses Contractors Education Education and Training E…" at bounding box center [534, 168] width 210 height 21
select select "Supplies"
click at [429, 158] on select "Advertising Car & Truck Expenses Contractors Education Education and Training E…" at bounding box center [534, 168] width 210 height 21
click at [289, 309] on input "[DATE]" at bounding box center [310, 315] width 210 height 21
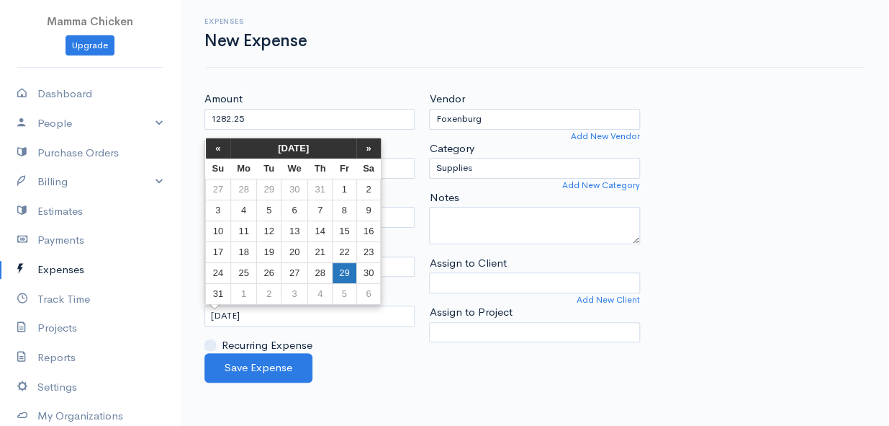
click at [343, 269] on td "29" at bounding box center [345, 272] width 24 height 21
type input "[DATE]"
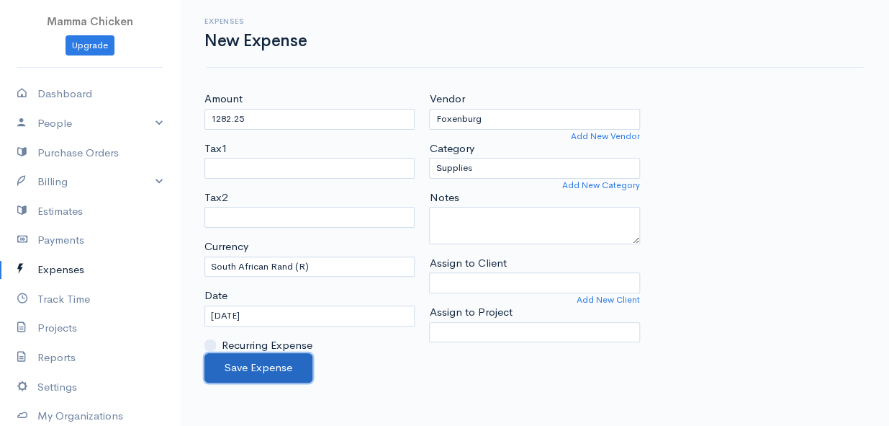
click at [260, 367] on button "Save Expense" at bounding box center [259, 368] width 108 height 30
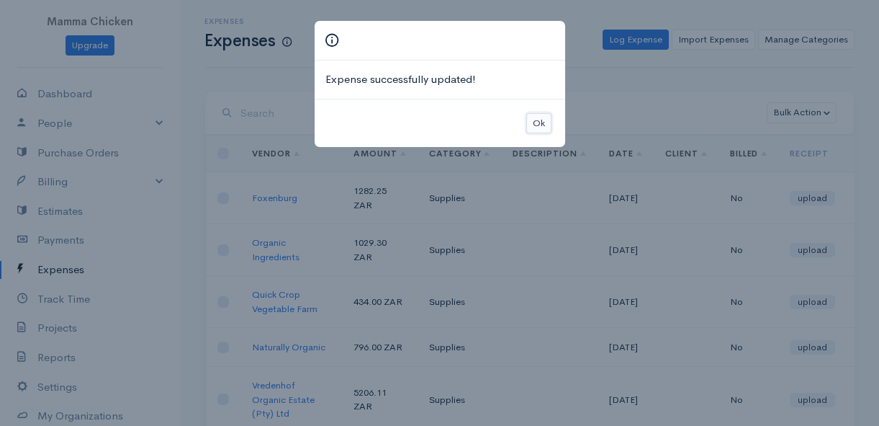
click at [534, 117] on button "Ok" at bounding box center [538, 123] width 25 height 21
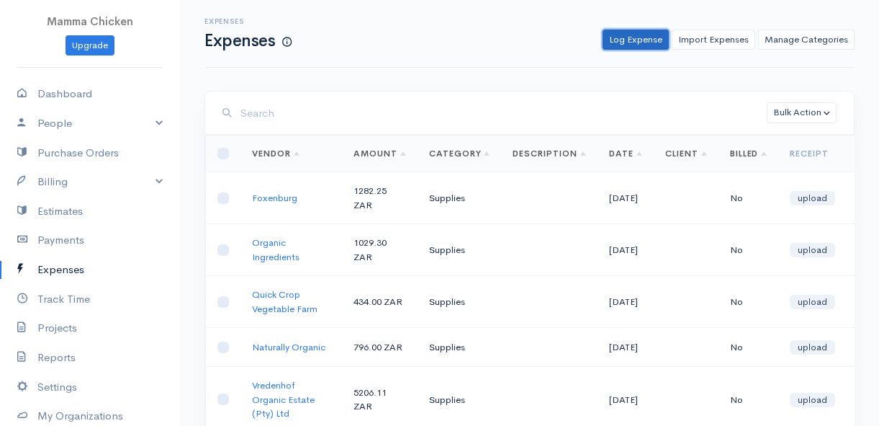
click at [638, 40] on link "Log Expense" at bounding box center [636, 40] width 66 height 21
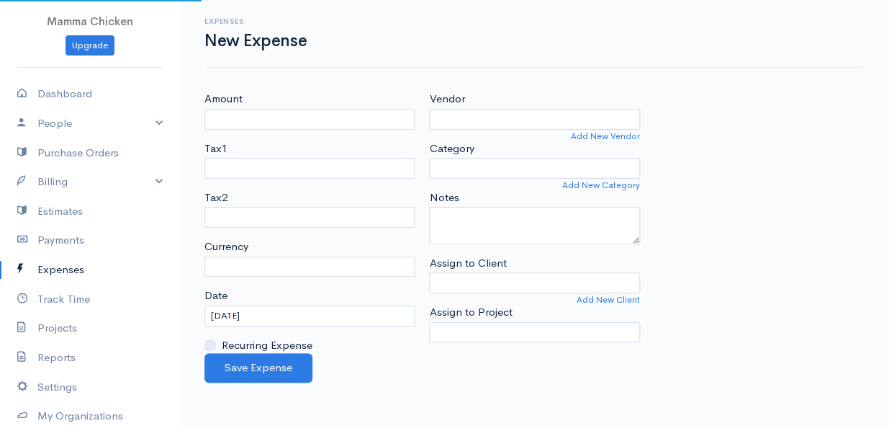
select select "ZAR"
click at [277, 113] on input "Amount" at bounding box center [310, 119] width 210 height 21
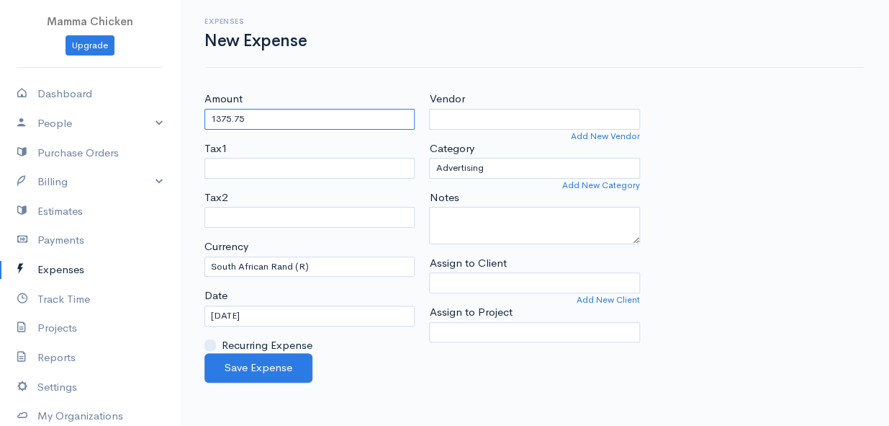
type input "1375.75"
click at [540, 163] on select "Advertising Car & Truck Expenses Contractors Education Education and Training E…" at bounding box center [534, 168] width 210 height 21
select select "Supplies"
click at [429, 158] on select "Advertising Car & Truck Expenses Contractors Education Education and Training E…" at bounding box center [534, 168] width 210 height 21
click at [277, 316] on input "[DATE]" at bounding box center [310, 315] width 210 height 21
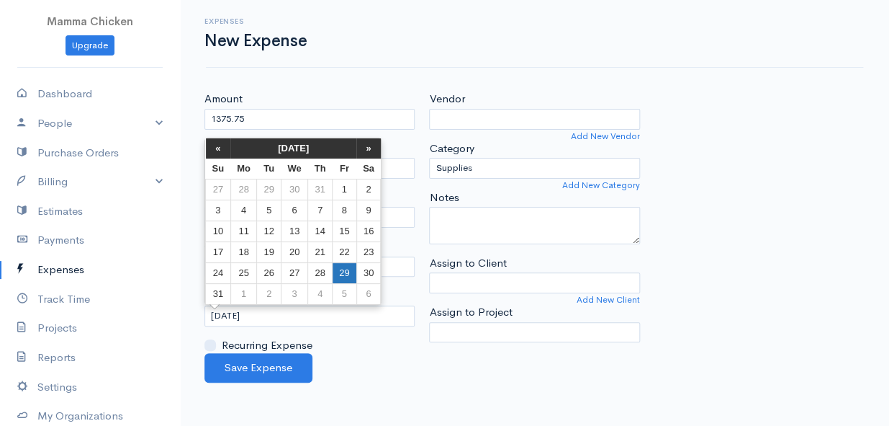
click at [351, 266] on td "29" at bounding box center [345, 272] width 24 height 21
type input "[DATE]"
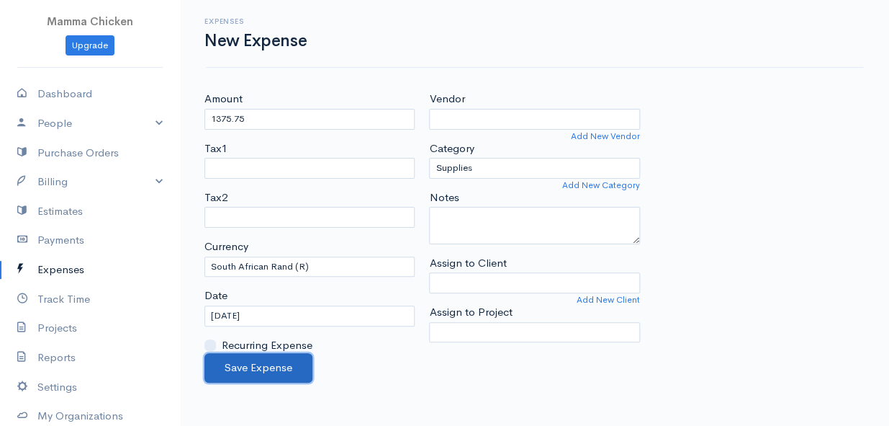
click at [261, 362] on button "Save Expense" at bounding box center [259, 368] width 108 height 30
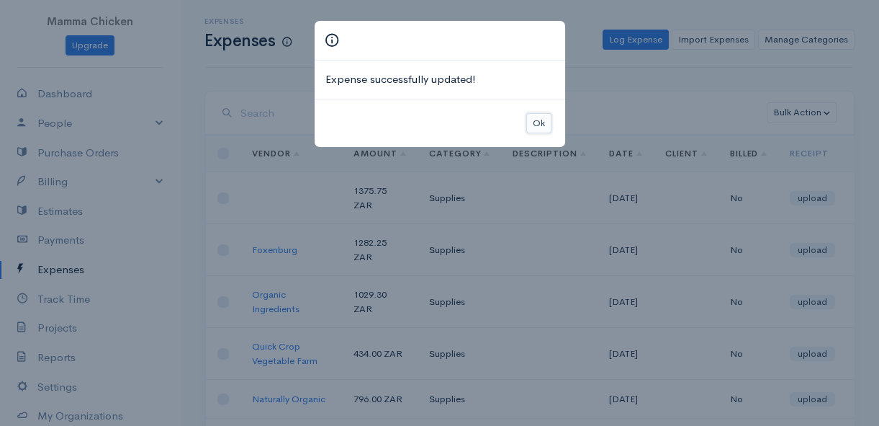
click at [540, 115] on button "Ok" at bounding box center [538, 123] width 25 height 21
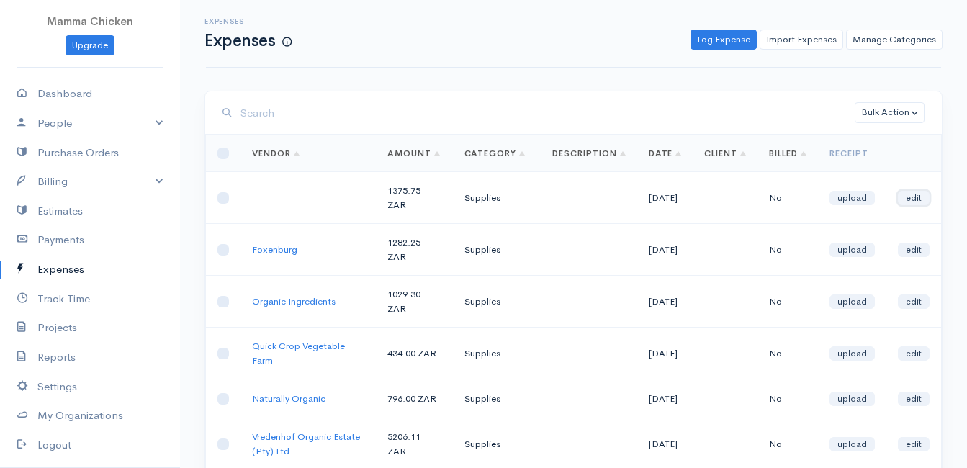
click at [889, 195] on link "edit" at bounding box center [914, 198] width 32 height 14
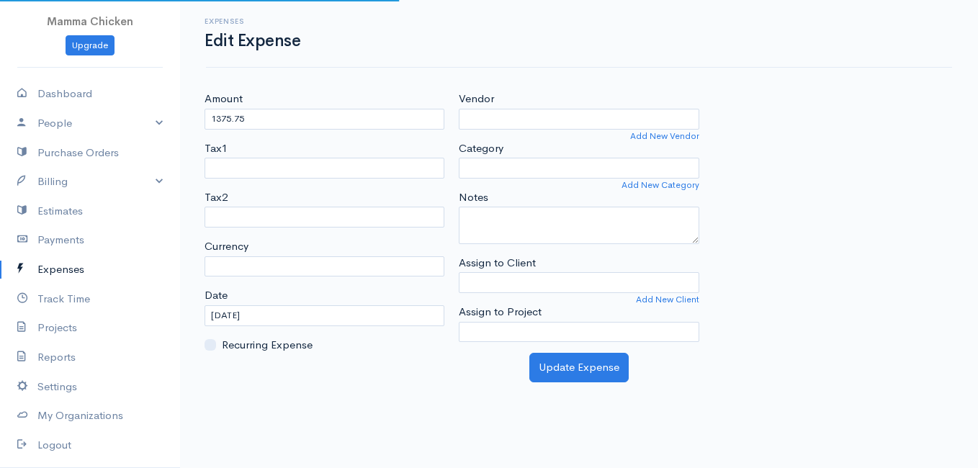
select select "ZAR"
select select "Supplies"
select select
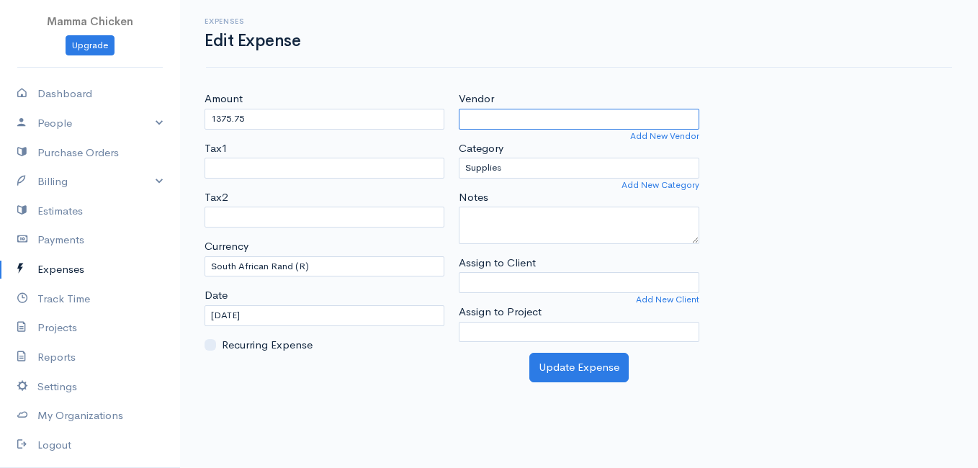
click at [539, 122] on input "Vendor" at bounding box center [579, 119] width 240 height 21
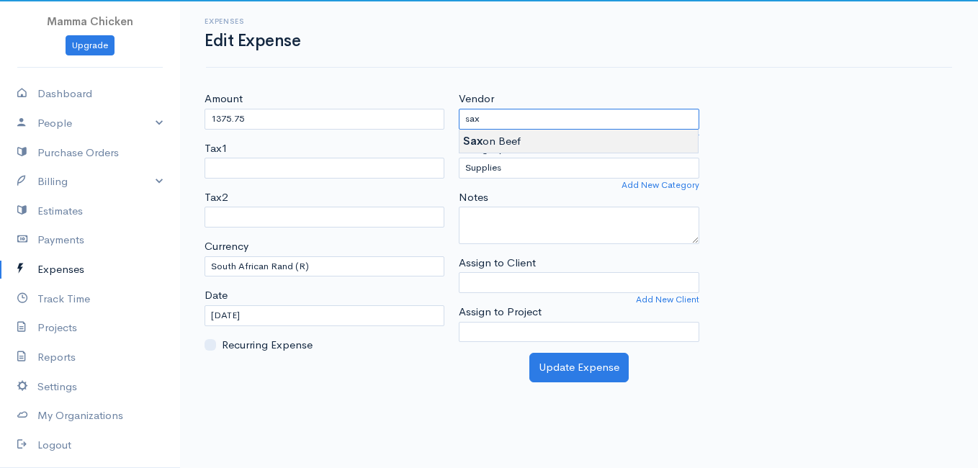
type input "Saxon Beef"
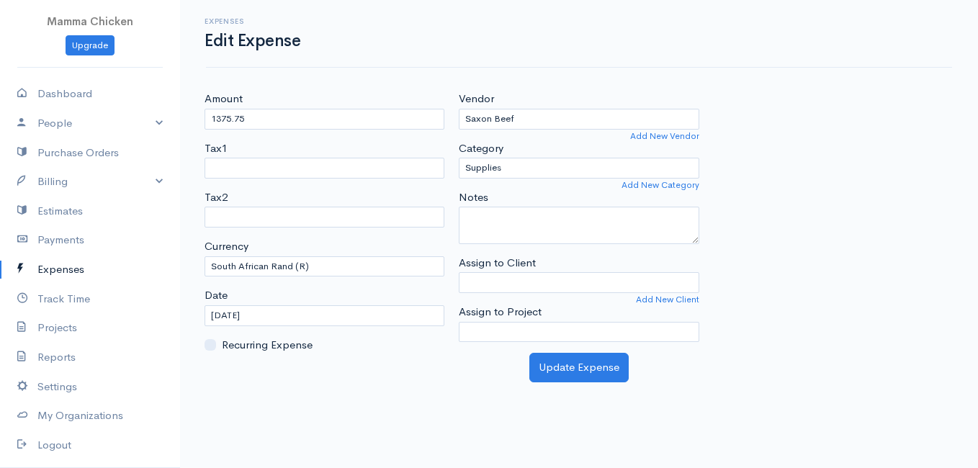
click at [535, 144] on body "Mamma Chicken Upgrade Dashboard People Clients Vendors Staff Users Purchase Ord…" at bounding box center [489, 234] width 978 height 468
click at [569, 370] on button "Update Expense" at bounding box center [578, 368] width 99 height 30
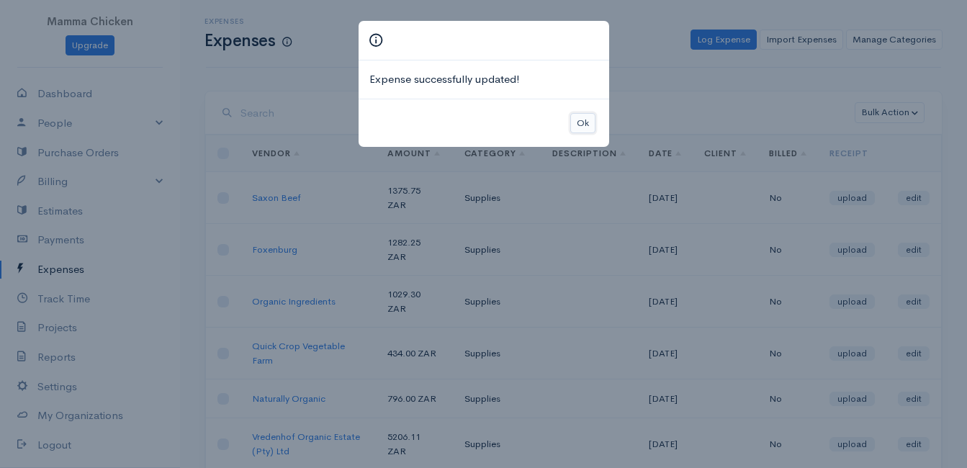
click at [591, 120] on button "Ok" at bounding box center [582, 123] width 25 height 21
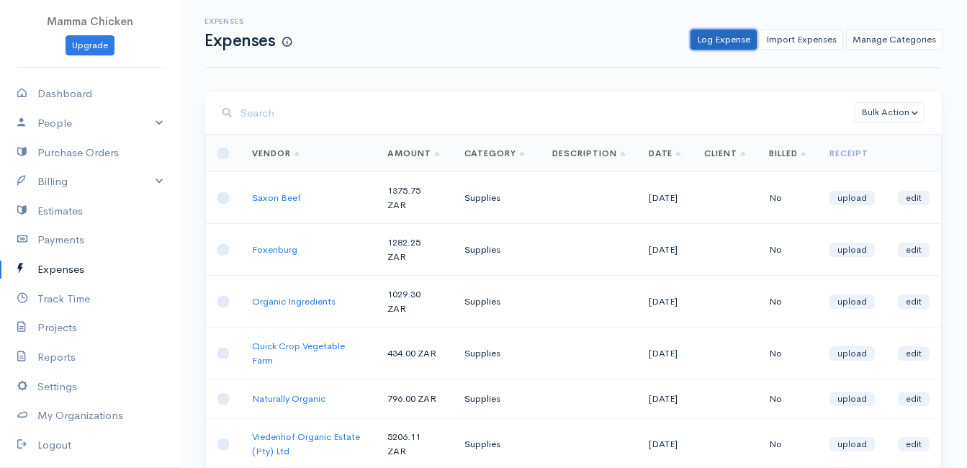
click at [726, 35] on link "Log Expense" at bounding box center [724, 40] width 66 height 21
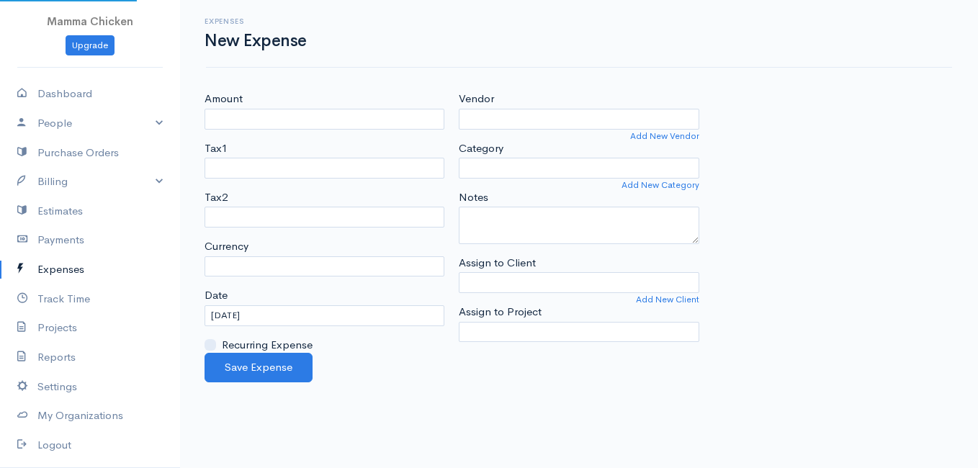
select select "ZAR"
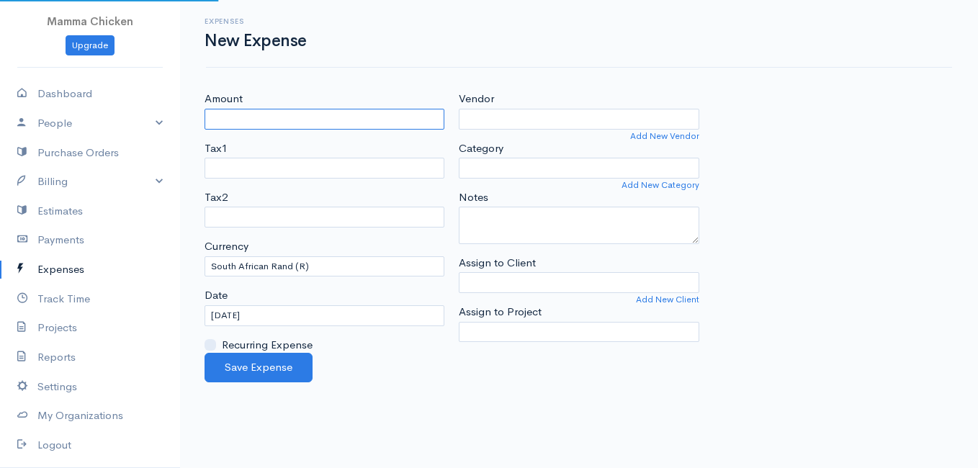
click at [282, 128] on input "Amount" at bounding box center [325, 119] width 240 height 21
type input "70"
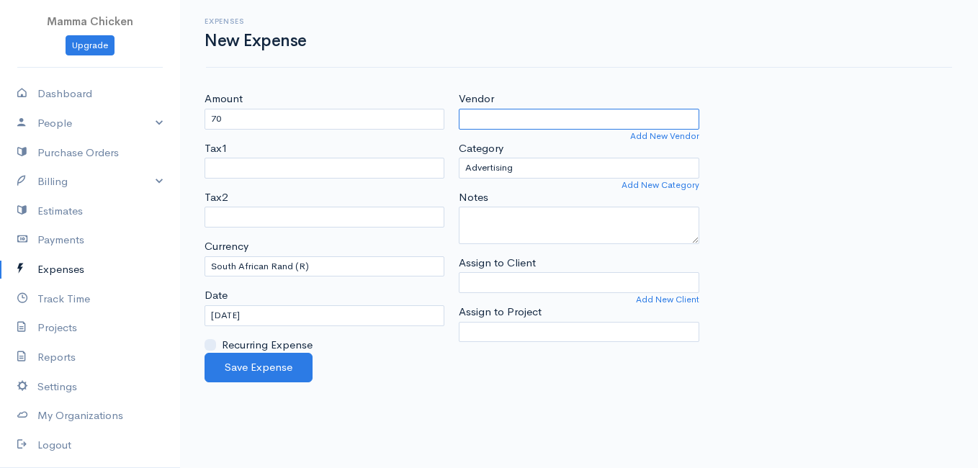
click at [501, 115] on input "Vendor" at bounding box center [579, 119] width 240 height 21
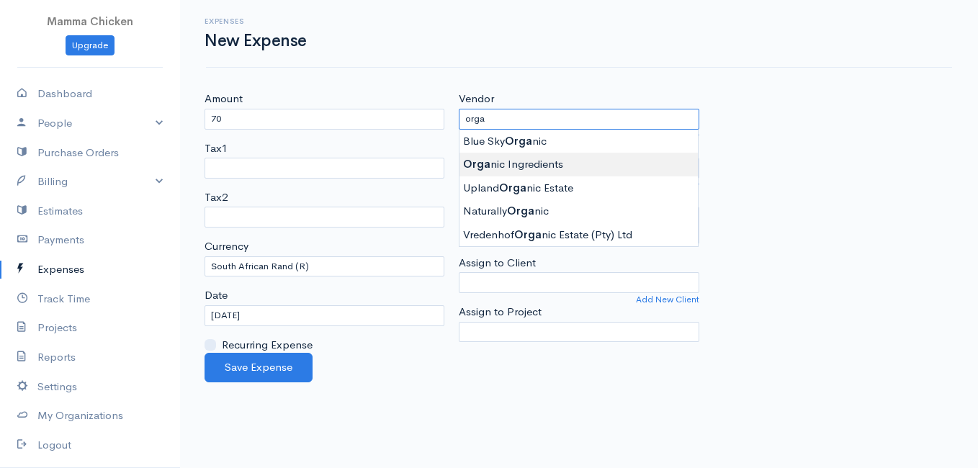
type input "Organic Ingredients"
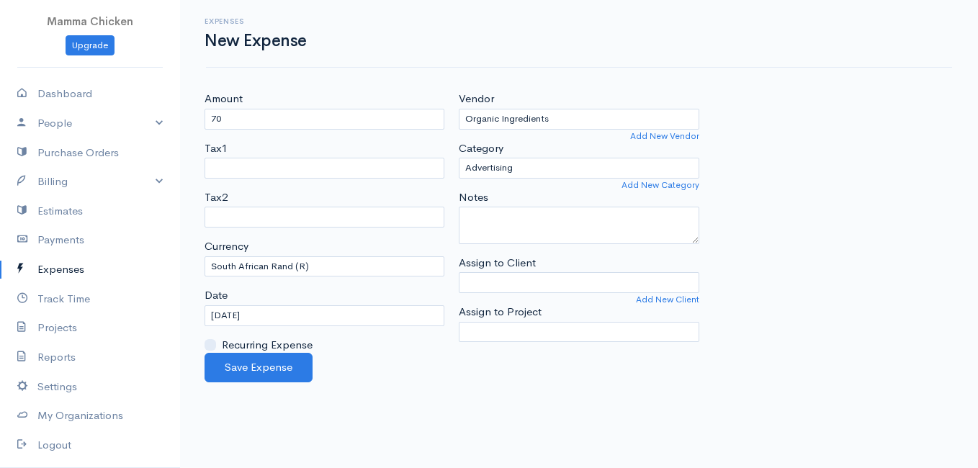
click at [533, 163] on body "Mamma Chicken Upgrade Dashboard People Clients Vendors Staff Users Purchase Ord…" at bounding box center [489, 234] width 978 height 468
click at [533, 163] on select "Advertising Car & Truck Expenses Contractors Education Education and Training E…" at bounding box center [579, 168] width 240 height 21
select select "Supplies"
click at [459, 158] on select "Advertising Car & Truck Expenses Contractors Education Education and Training E…" at bounding box center [579, 168] width 240 height 21
click at [275, 321] on input "[DATE]" at bounding box center [325, 315] width 240 height 21
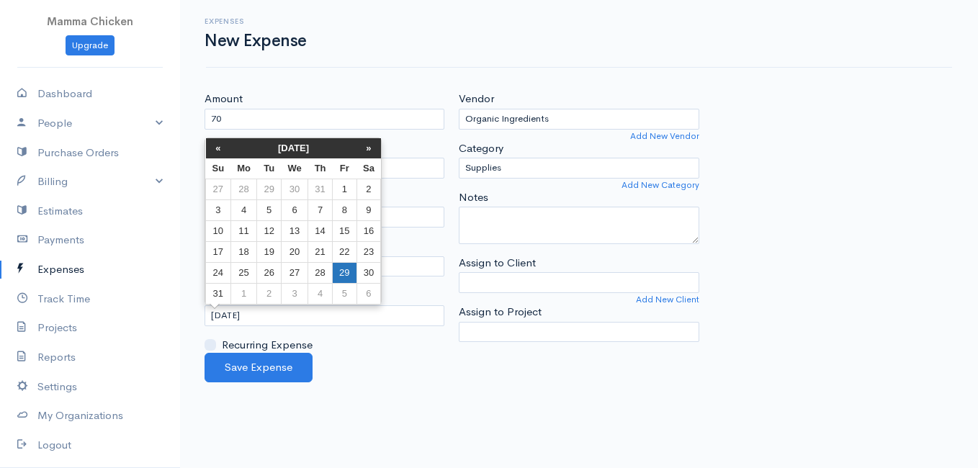
click at [351, 267] on td "29" at bounding box center [345, 272] width 24 height 21
type input "[DATE]"
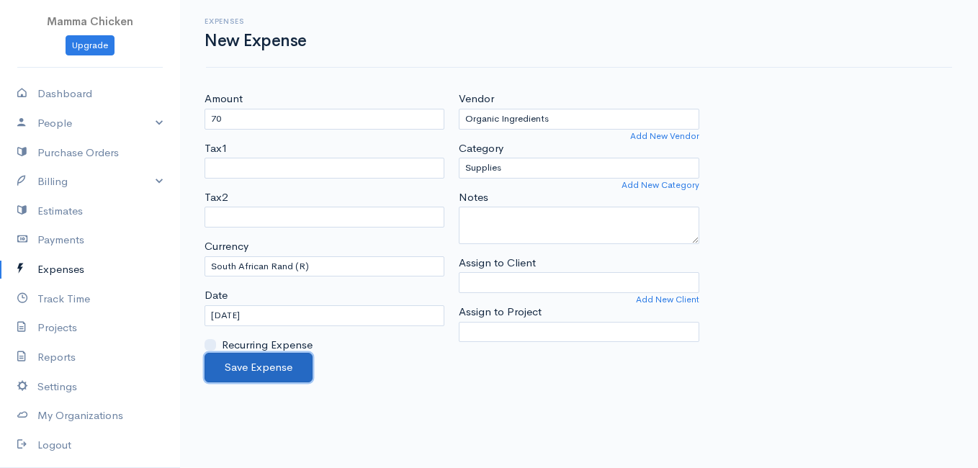
click at [279, 362] on button "Save Expense" at bounding box center [259, 368] width 108 height 30
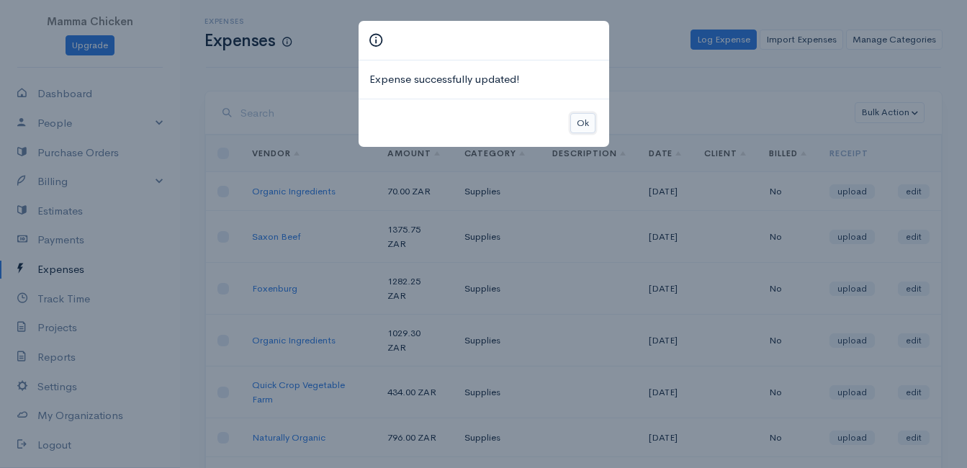
click at [588, 125] on button "Ok" at bounding box center [582, 123] width 25 height 21
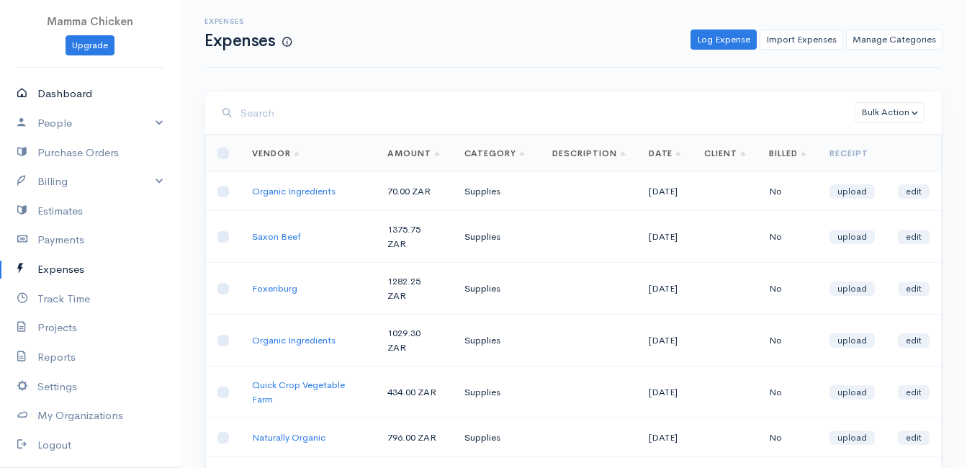
click at [50, 88] on link "Dashboard" at bounding box center [90, 94] width 180 height 30
select select "thistoyear"
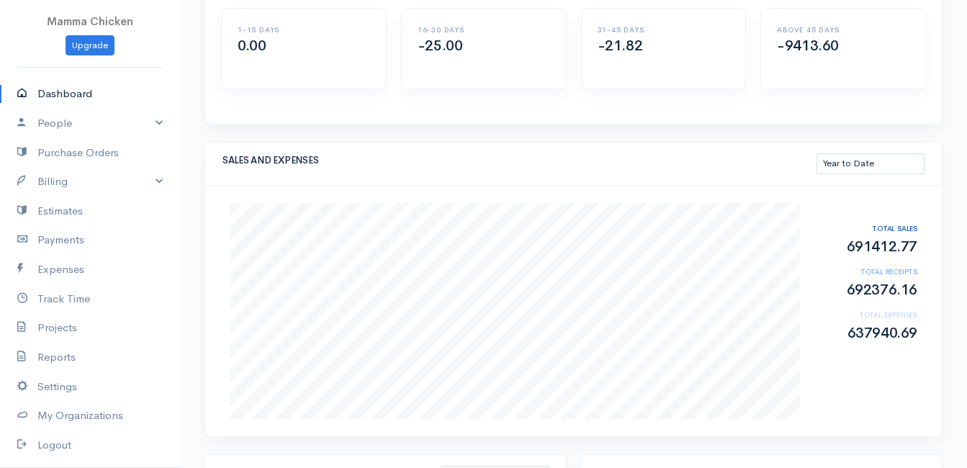
scroll to position [72, 0]
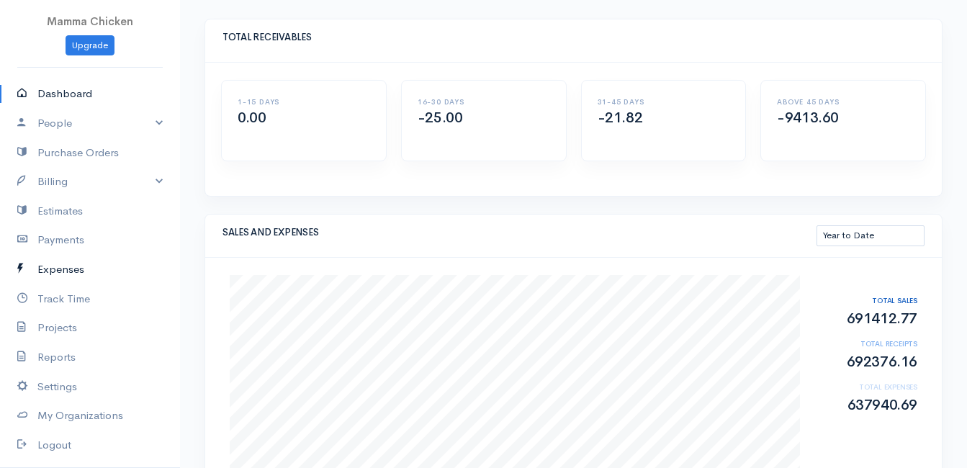
click at [88, 271] on link "Expenses" at bounding box center [90, 270] width 180 height 30
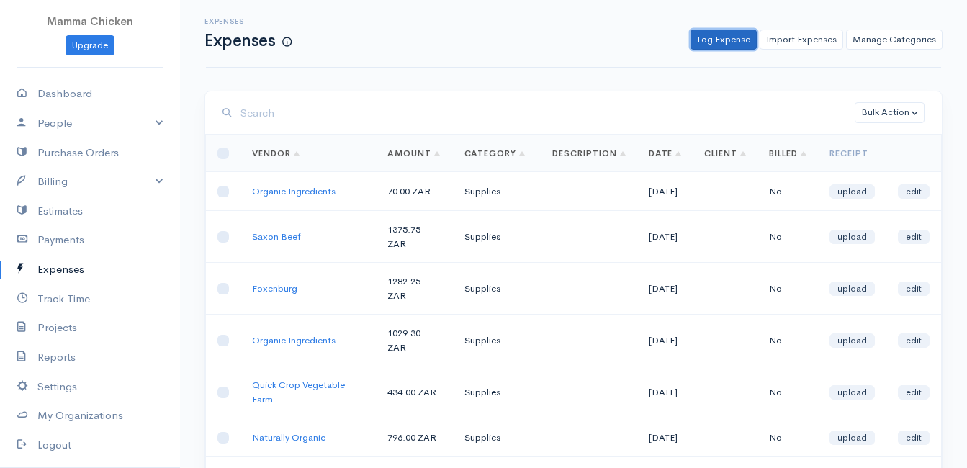
click at [727, 39] on link "Log Expense" at bounding box center [724, 40] width 66 height 21
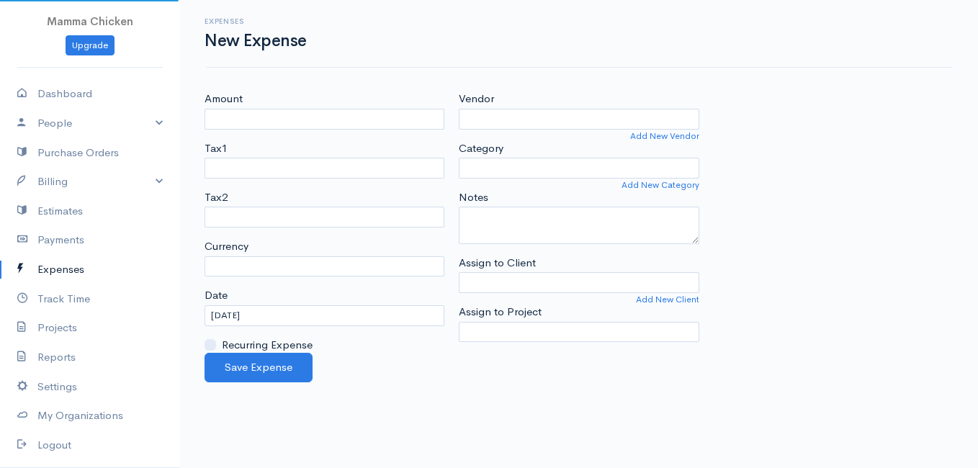
select select "ZAR"
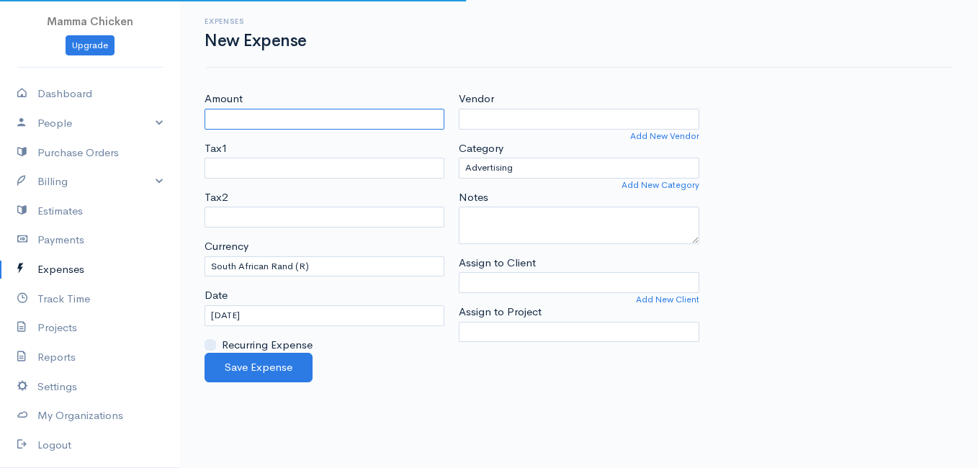
click at [374, 115] on input "Amount" at bounding box center [325, 119] width 240 height 21
type input "2500"
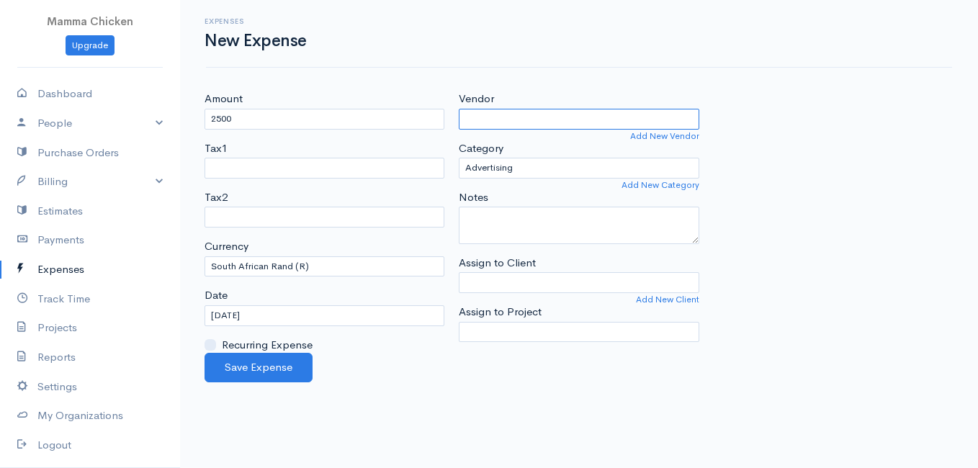
click at [505, 124] on input "Vendor" at bounding box center [579, 119] width 240 height 21
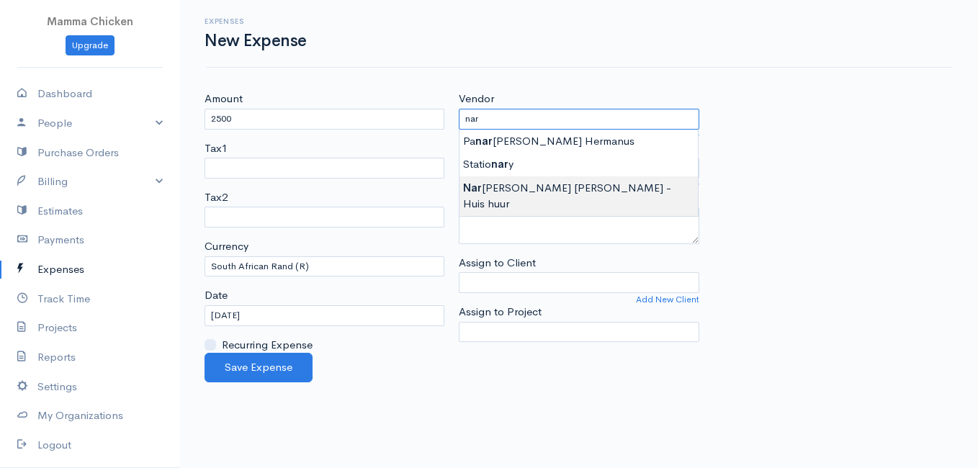
type input "[PERSON_NAME] [PERSON_NAME] - Huis huur"
click at [564, 187] on body "Mamma Chicken Upgrade Dashboard People Clients Vendors Staff Users Purchase Ord…" at bounding box center [489, 234] width 978 height 468
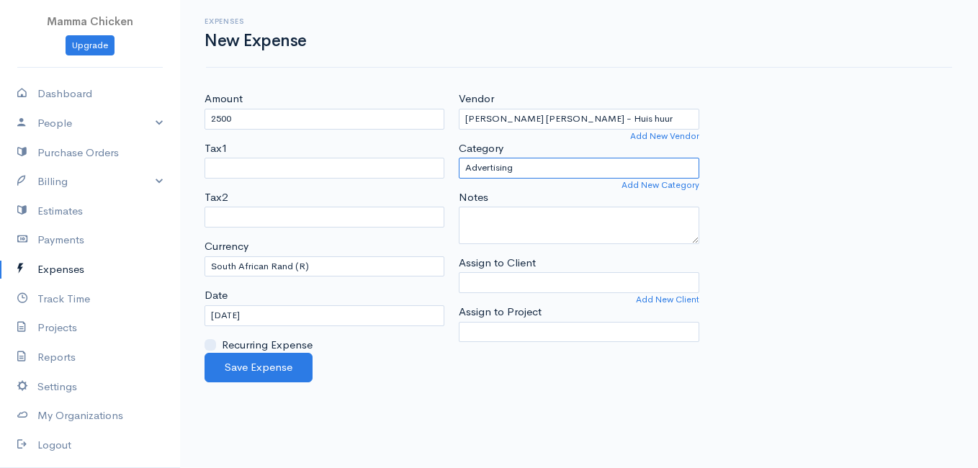
click at [557, 171] on select "Advertising Car & Truck Expenses Contractors Education Education and Training E…" at bounding box center [579, 168] width 240 height 21
select select "Rent or Lease"
click at [459, 158] on select "Advertising Car & Truck Expenses Contractors Education Education and Training E…" at bounding box center [579, 168] width 240 height 21
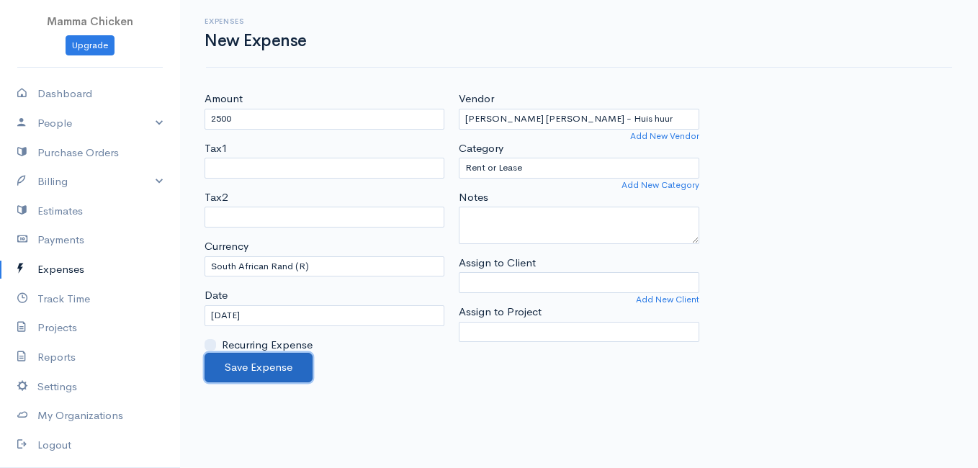
click at [259, 361] on button "Save Expense" at bounding box center [259, 368] width 108 height 30
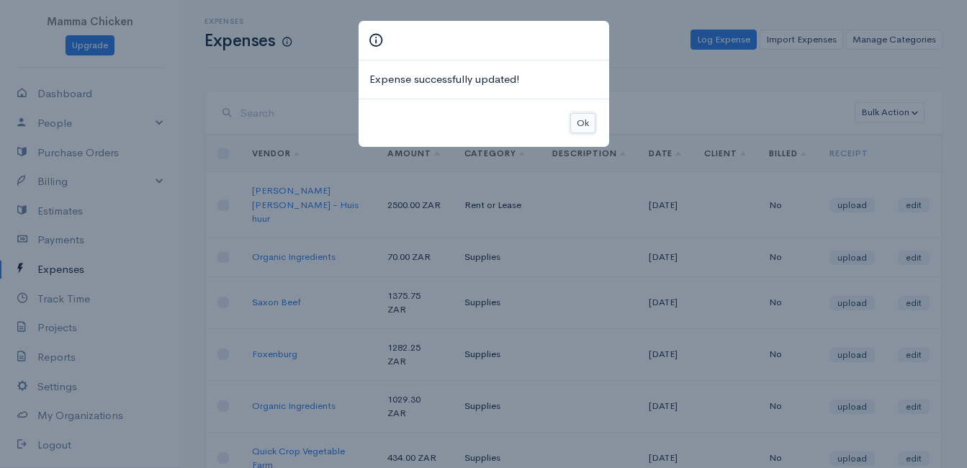
click at [587, 125] on button "Ok" at bounding box center [582, 123] width 25 height 21
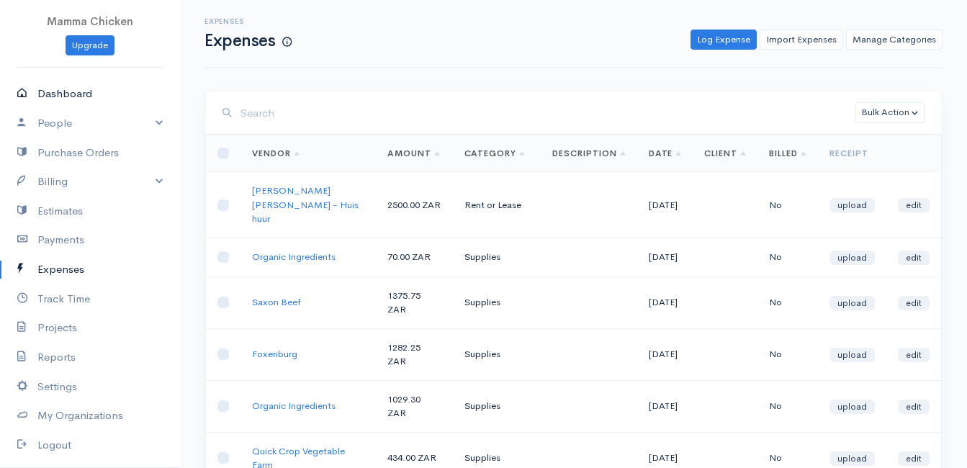
click at [50, 87] on link "Dashboard" at bounding box center [90, 94] width 180 height 30
select select "thistoyear"
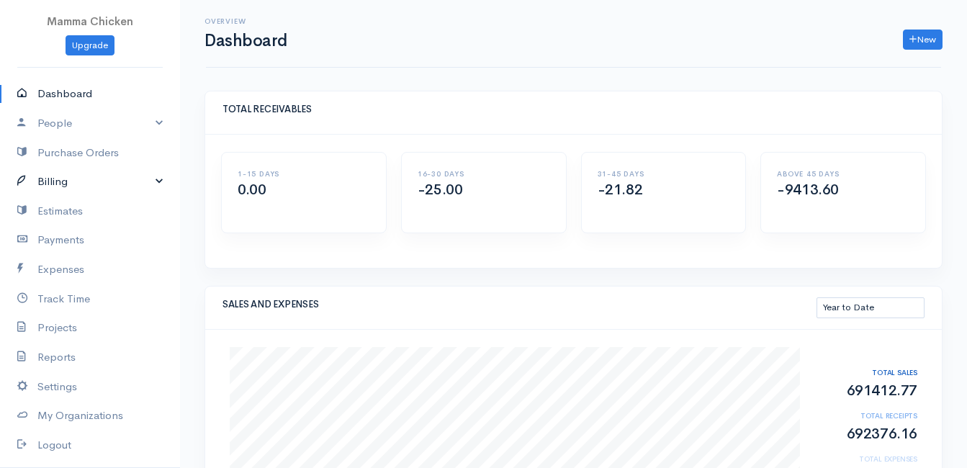
click at [42, 180] on link "Billing" at bounding box center [90, 182] width 180 height 30
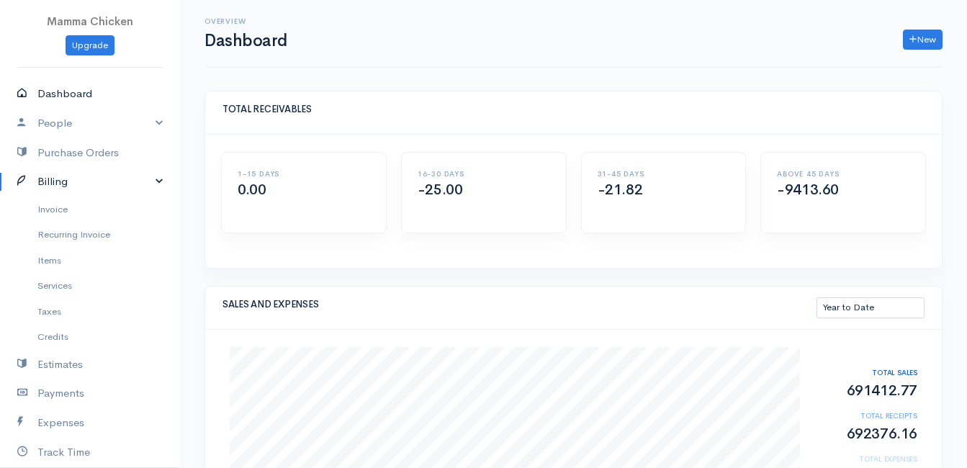
click at [53, 94] on link "Dashboard" at bounding box center [90, 94] width 180 height 30
